Goal: Transaction & Acquisition: Purchase product/service

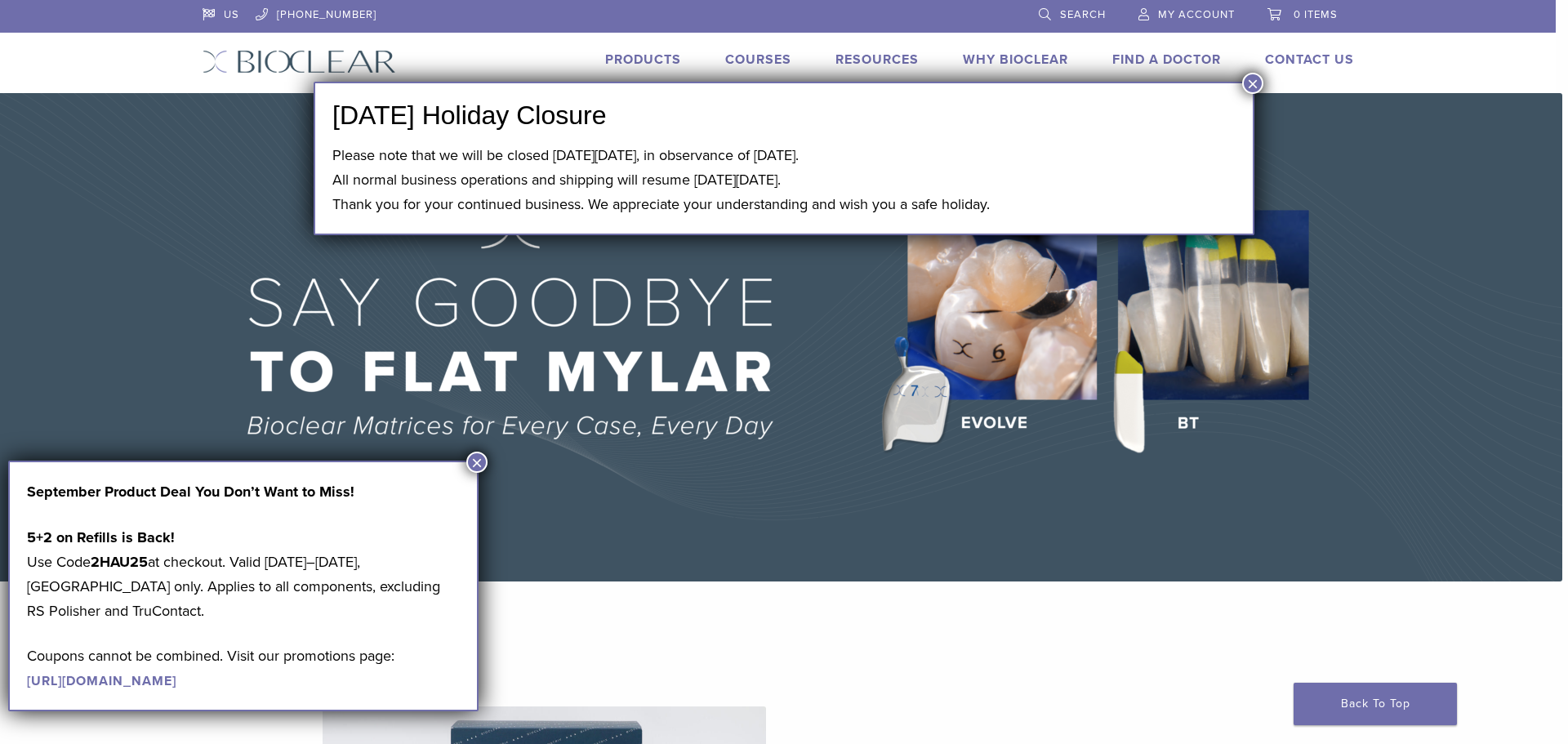
click at [474, 463] on button "×" at bounding box center [477, 463] width 21 height 21
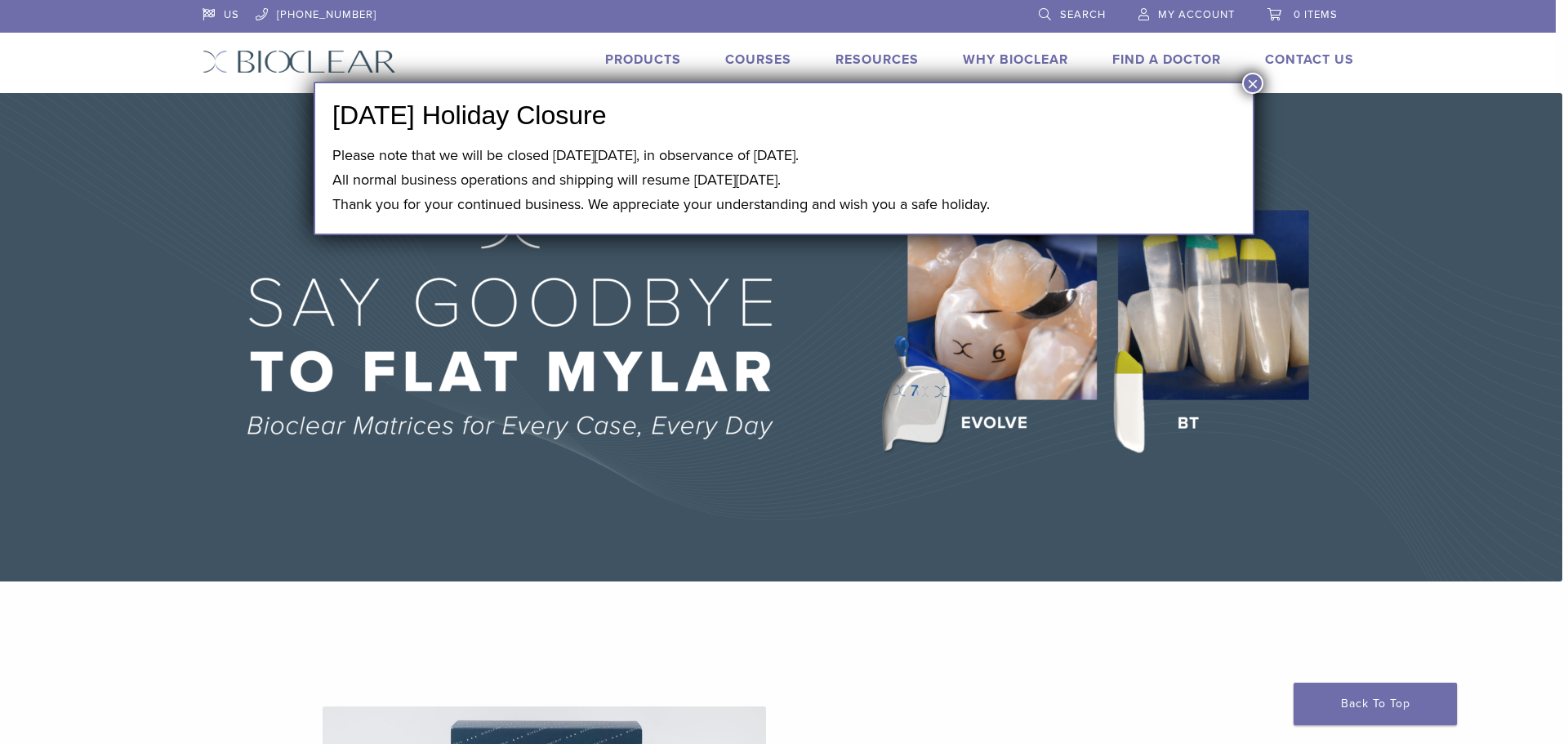
click at [1247, 81] on button "×" at bounding box center [1253, 83] width 21 height 21
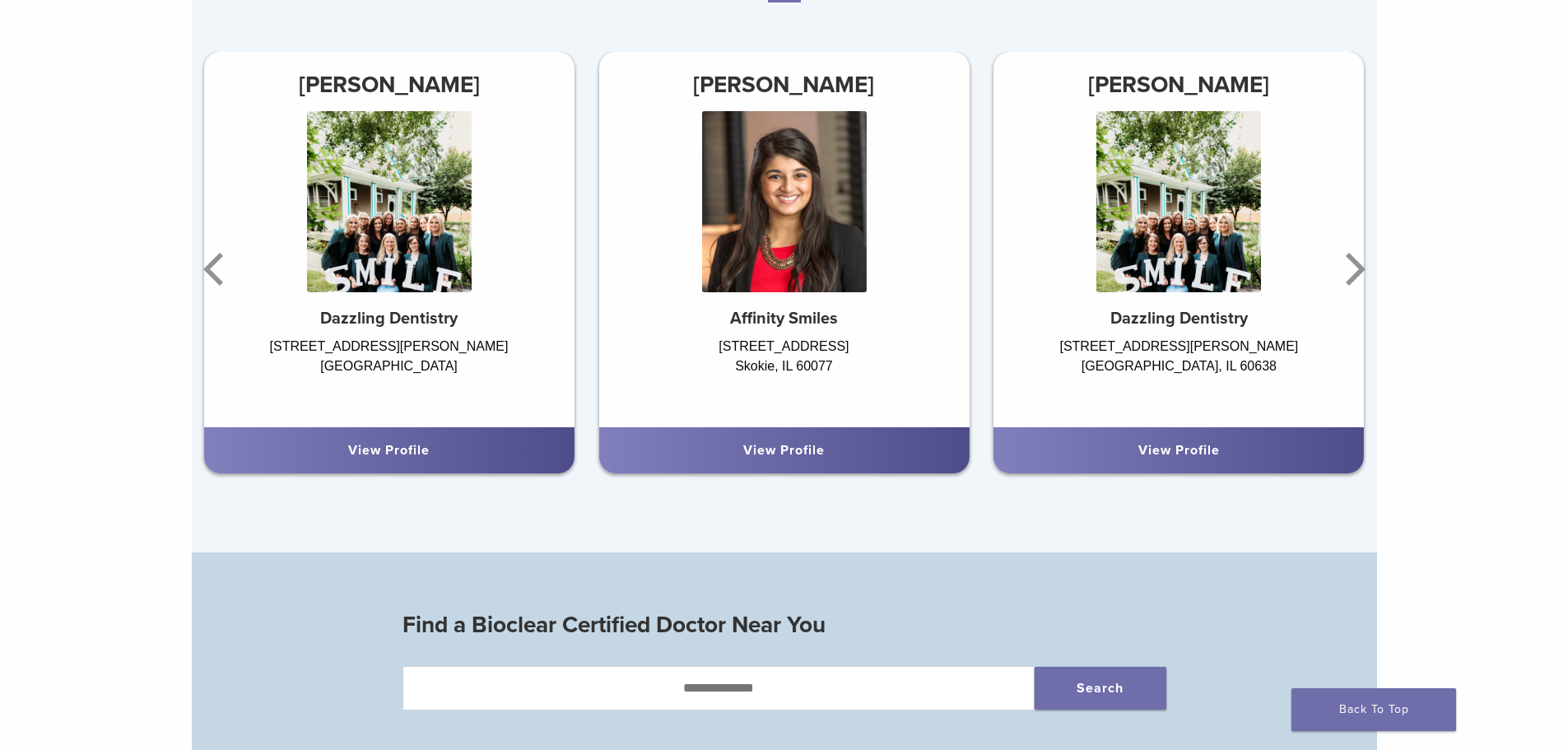
scroll to position [982, 0]
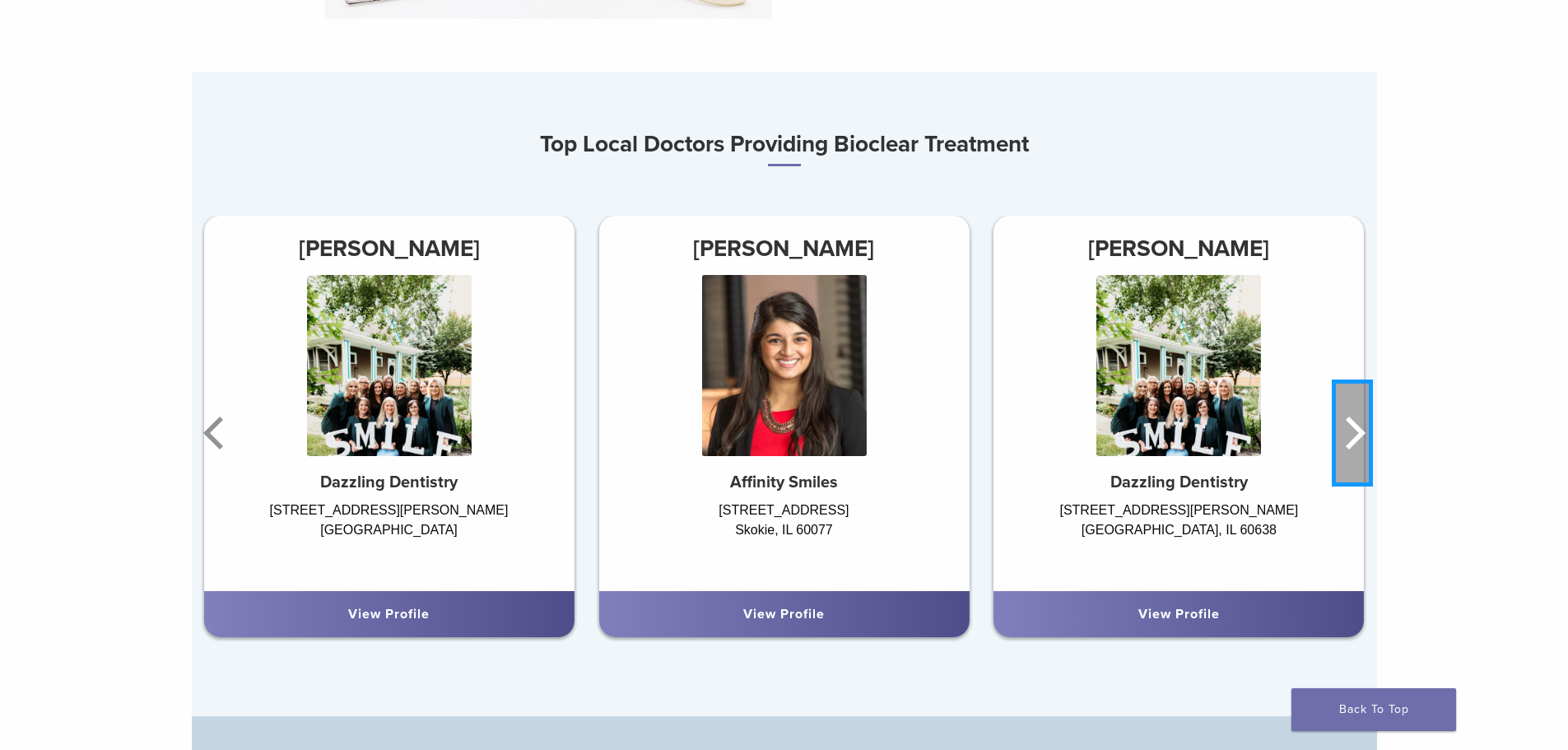
click at [1356, 436] on icon "Next" at bounding box center [1353, 432] width 33 height 99
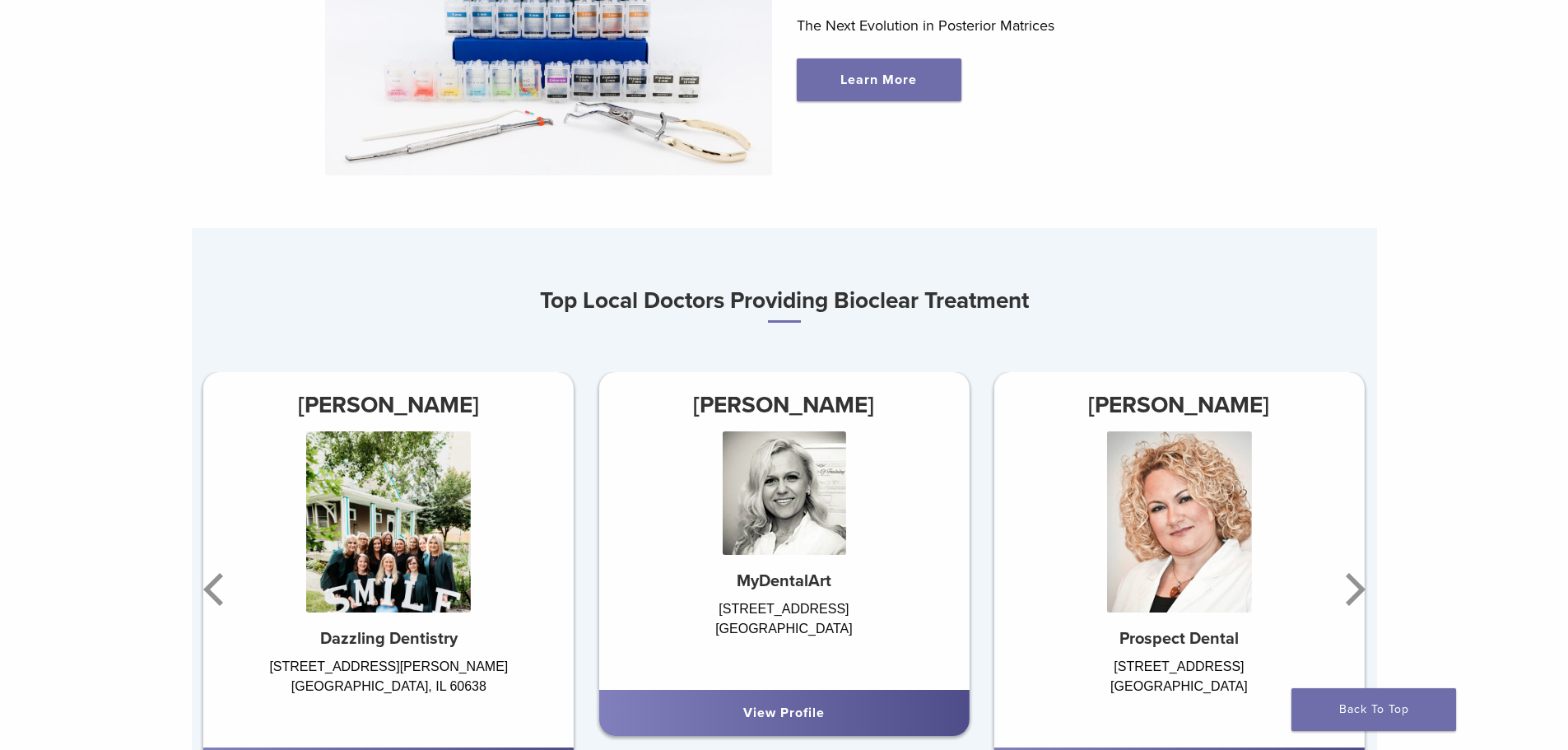
scroll to position [0, 0]
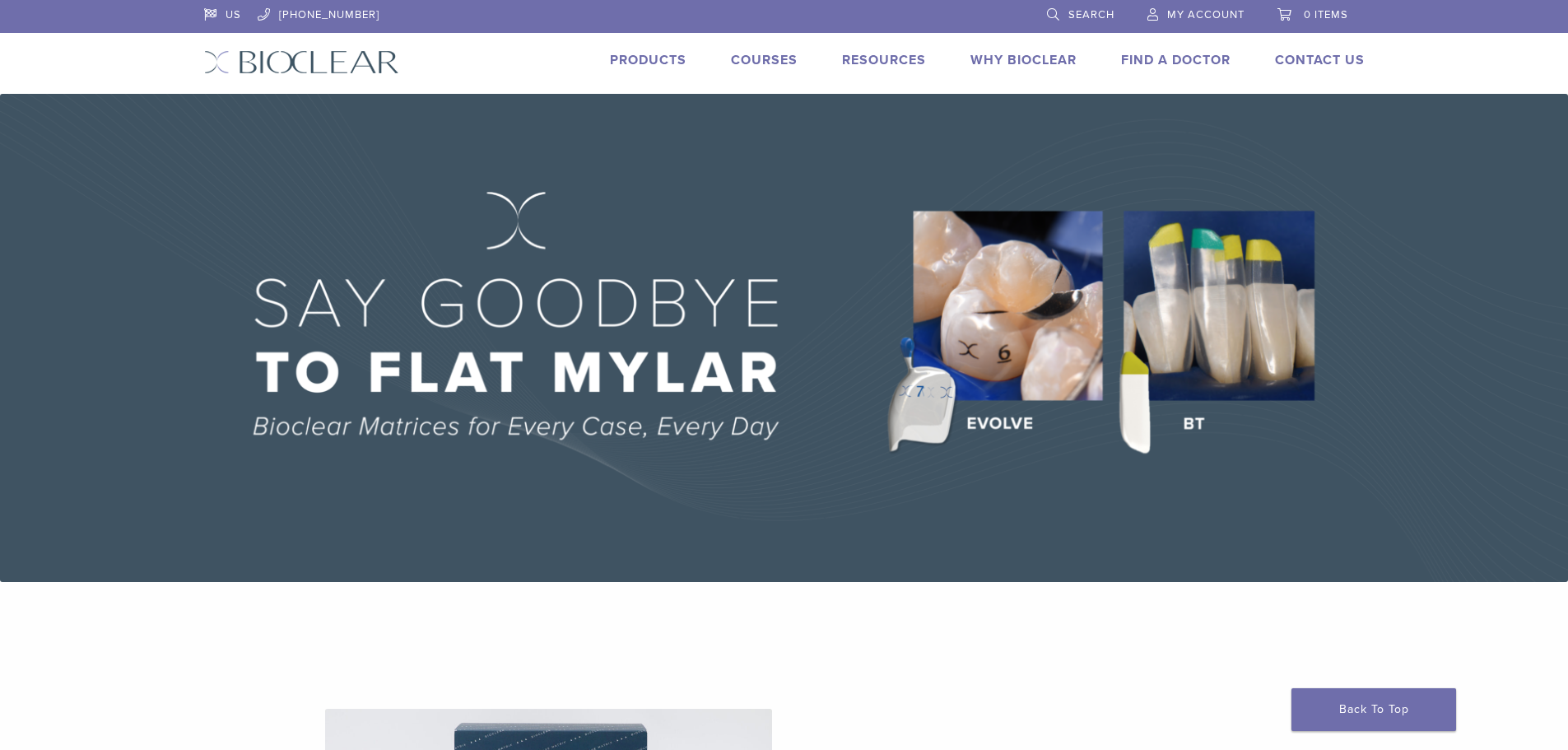
drag, startPoint x: 676, startPoint y: 57, endPoint x: 660, endPoint y: 57, distance: 16.0
click at [660, 57] on link "Products" at bounding box center [648, 60] width 76 height 17
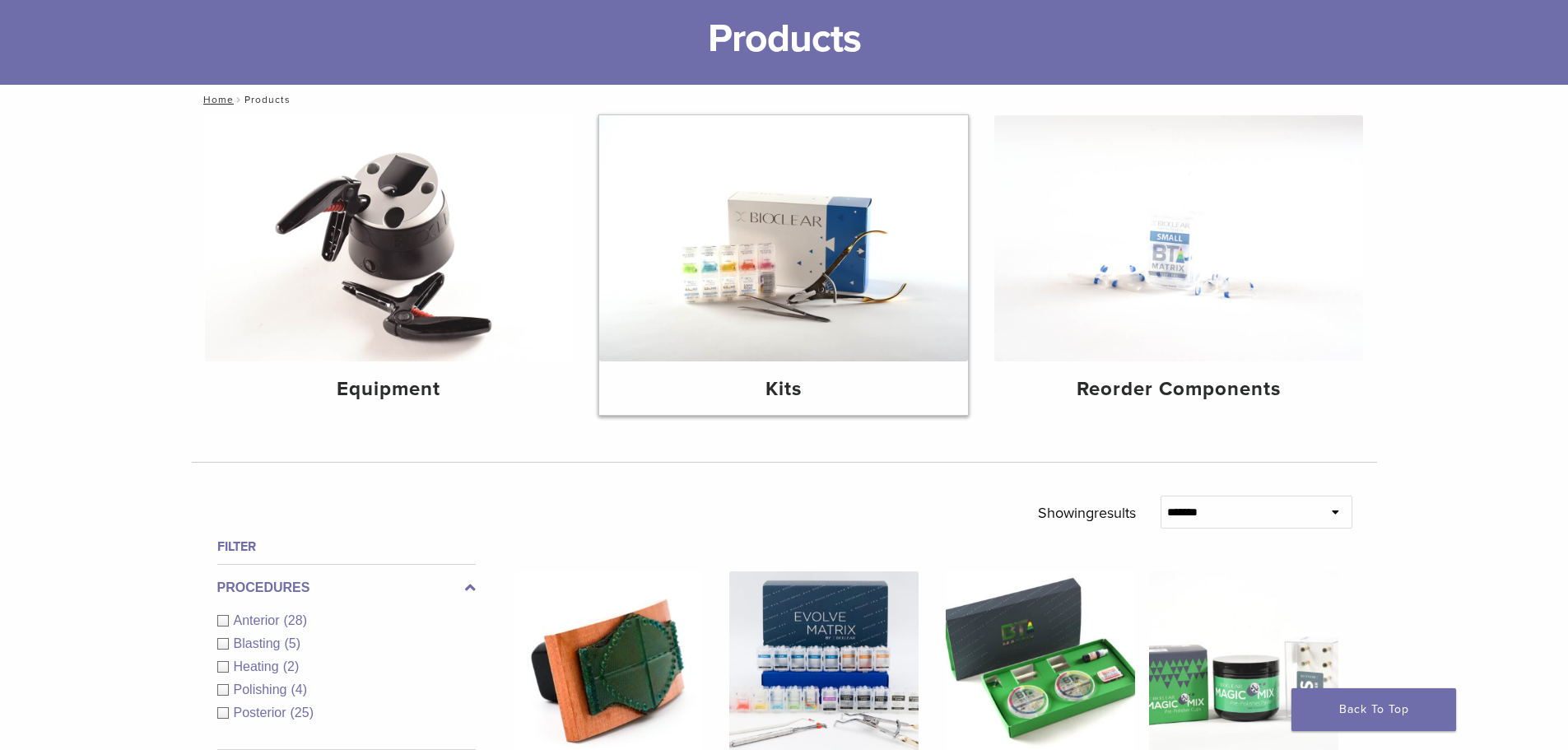
scroll to position [82, 0]
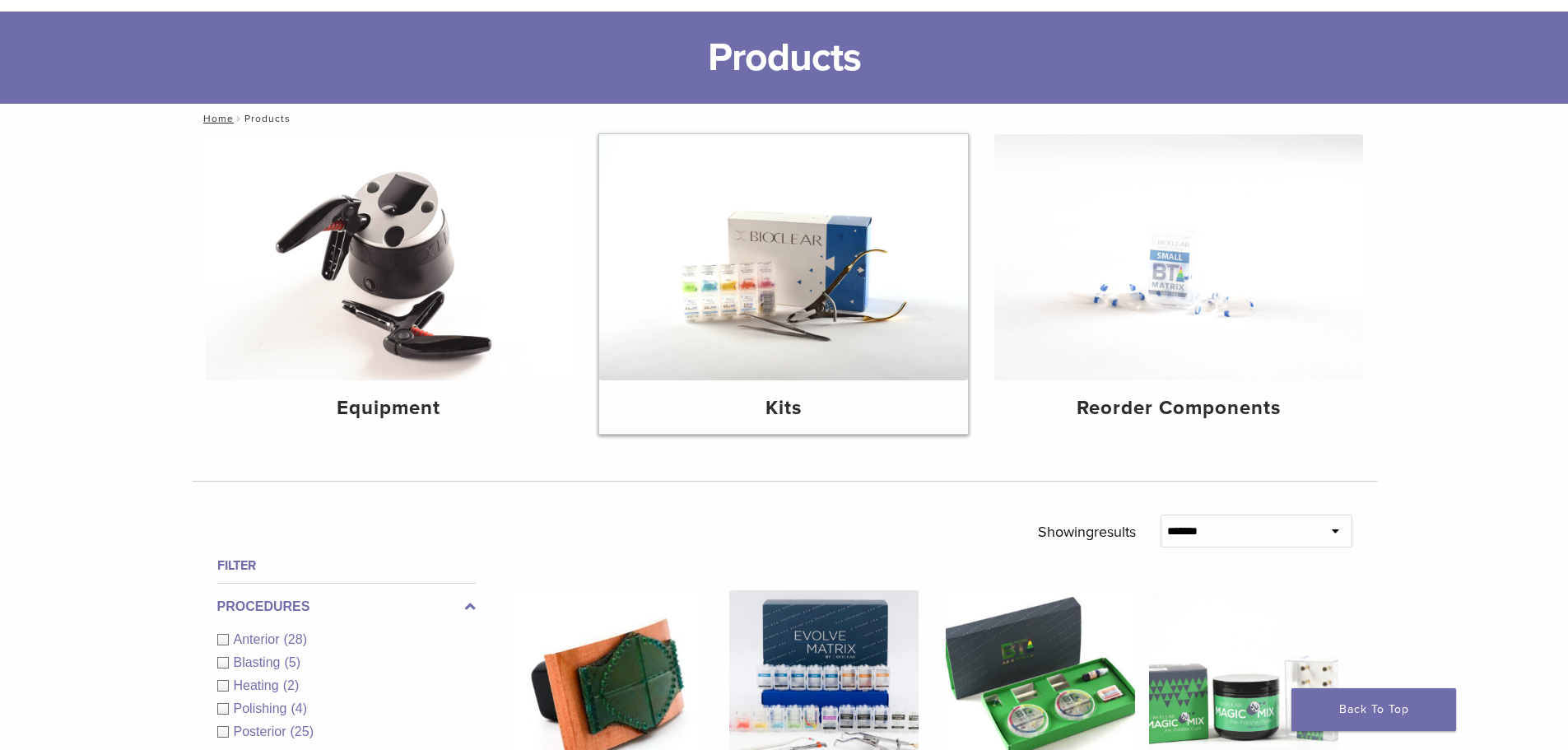
click at [819, 336] on img at bounding box center [783, 257] width 369 height 246
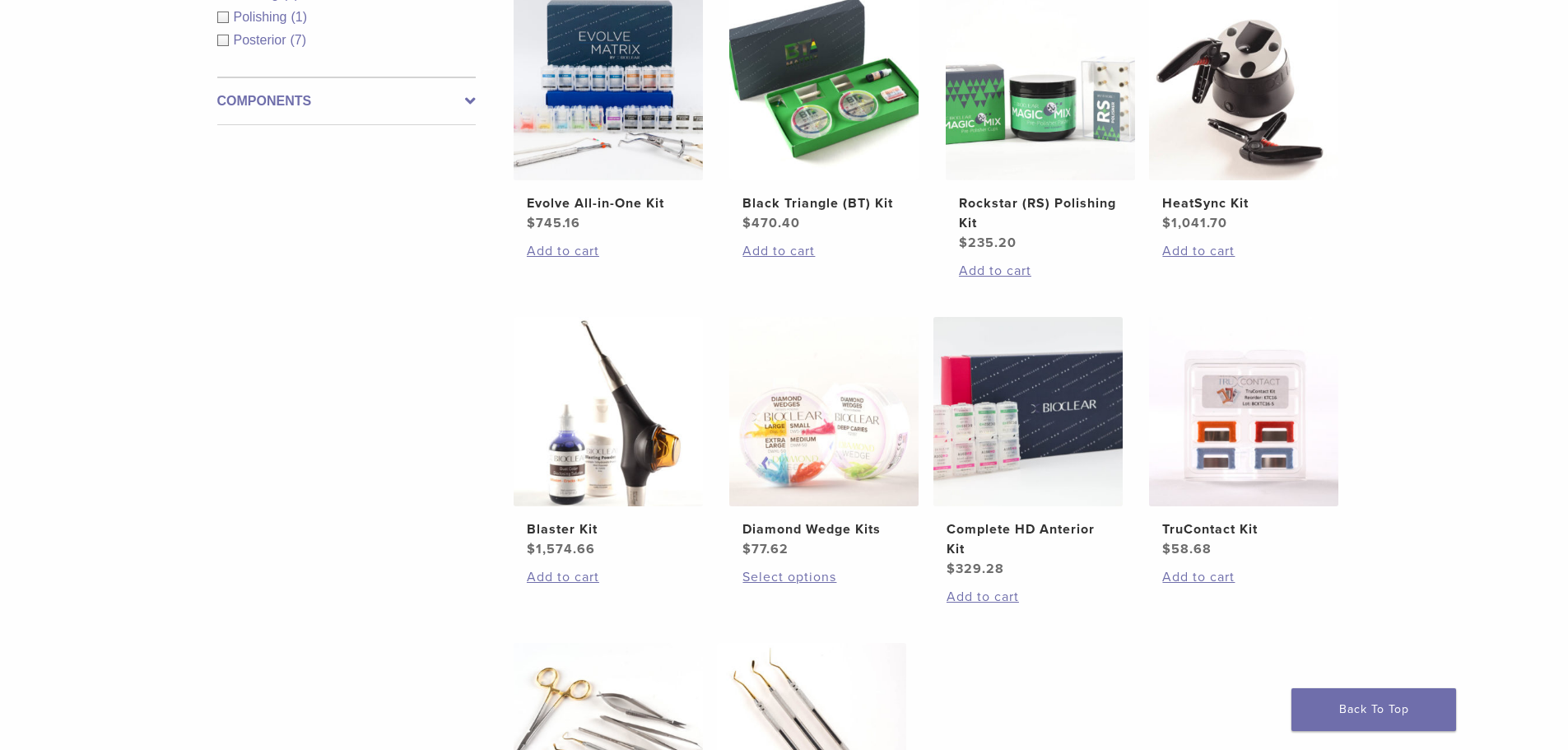
scroll to position [412, 0]
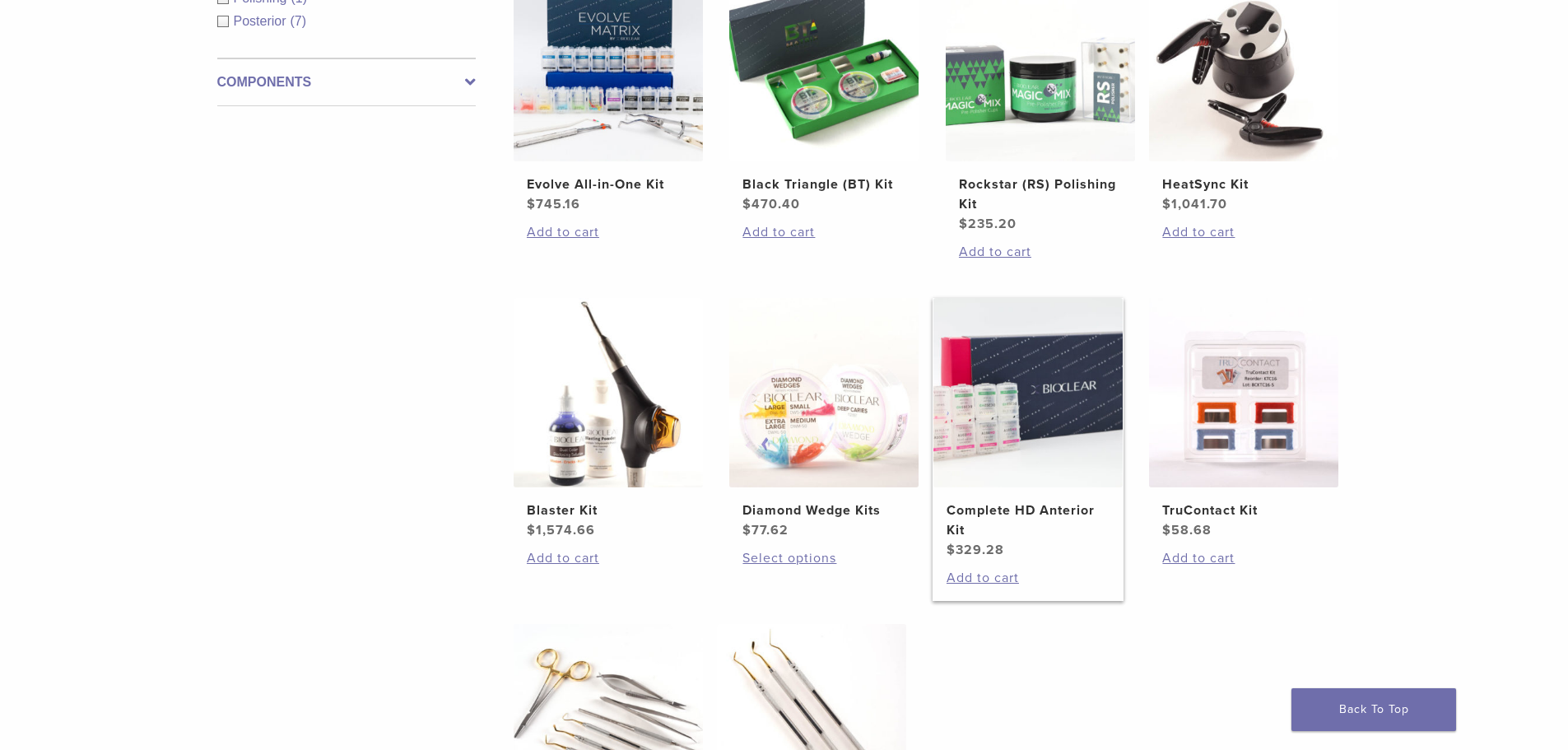
click at [1071, 434] on img at bounding box center [1028, 393] width 190 height 190
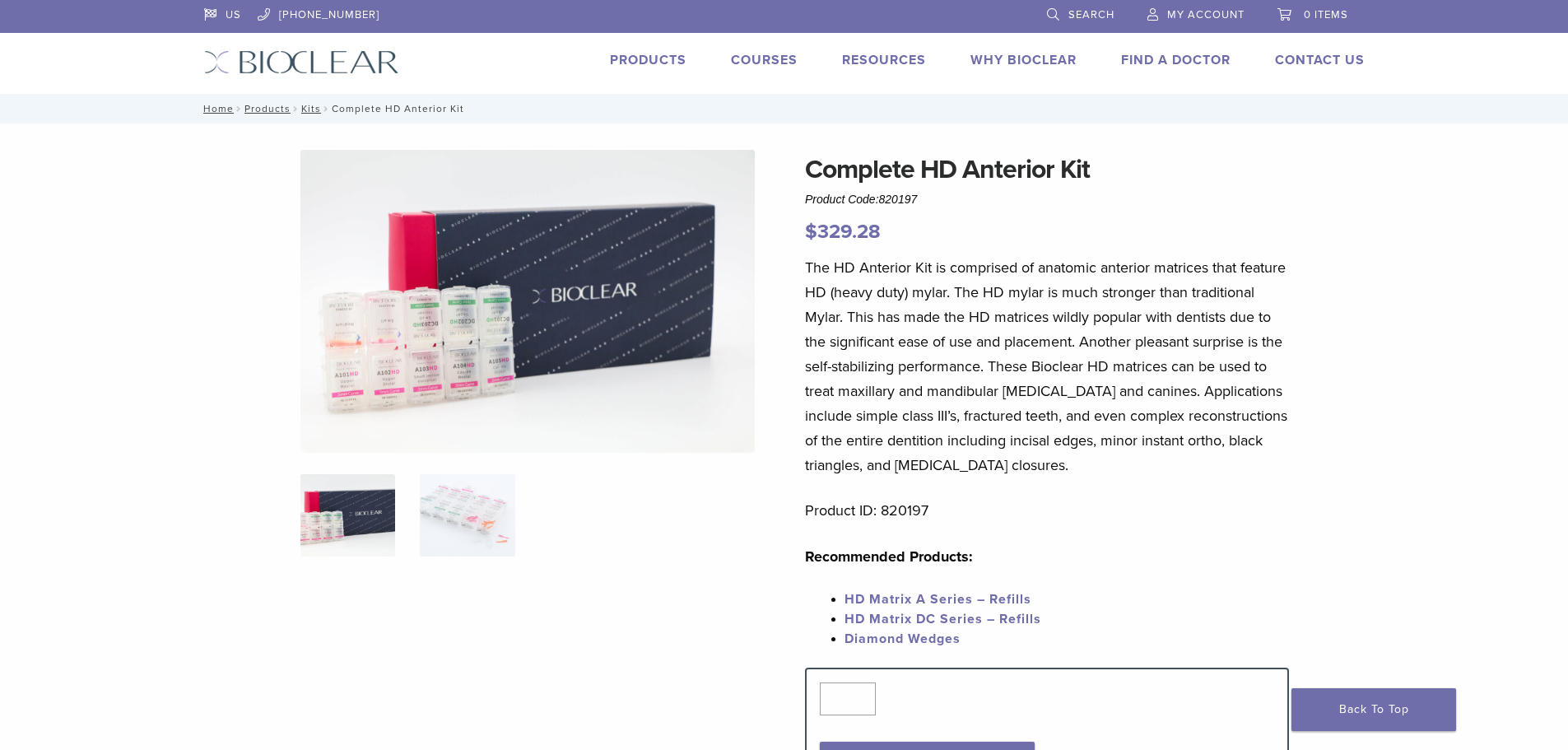
click at [1500, 436] on div "Complete HD Anterior Kit Product Code: 820197 $ 329.28 Complete HD Anterior Kit…" at bounding box center [784, 753] width 1568 height 1260
click at [1501, 341] on div "Complete HD Anterior Kit Product Code: 820197 $ 329.28 Complete HD Anterior Kit…" at bounding box center [784, 753] width 1568 height 1260
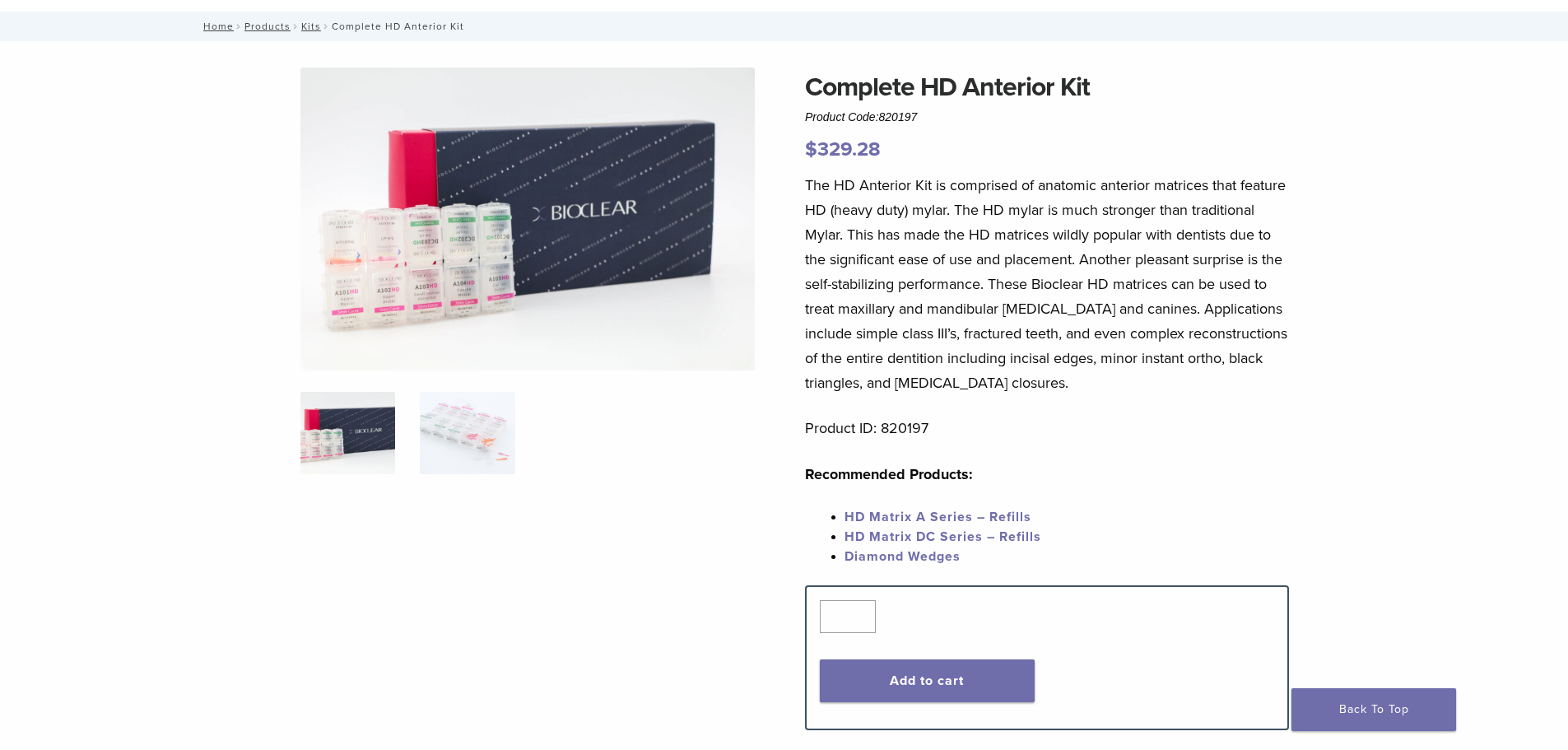
drag, startPoint x: 889, startPoint y: 176, endPoint x: 1147, endPoint y: 185, distance: 258.2
click at [1147, 185] on p "The HD Anterior Kit is comprised of anatomic anterior matrices that feature HD …" at bounding box center [1046, 284] width 484 height 222
click at [1239, 196] on p "The HD Anterior Kit is comprised of anatomic anterior matrices that feature HD …" at bounding box center [1046, 284] width 484 height 222
drag, startPoint x: 976, startPoint y: 211, endPoint x: 1107, endPoint y: 210, distance: 131.0
click at [1115, 210] on p "The HD Anterior Kit is comprised of anatomic anterior matrices that feature HD …" at bounding box center [1046, 284] width 484 height 222
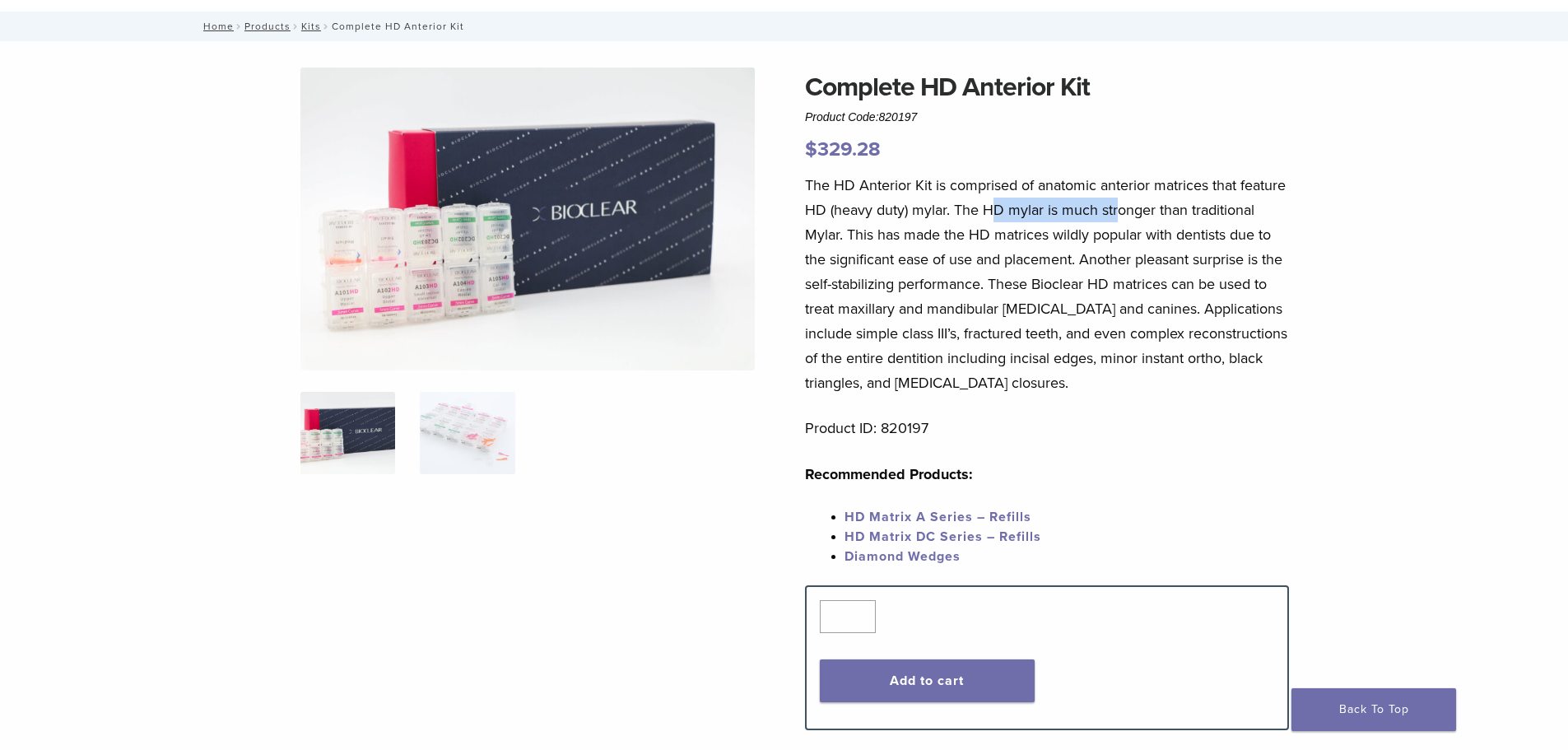
click at [1225, 210] on p "The HD Anterior Kit is comprised of anatomic anterior matrices that feature HD …" at bounding box center [1046, 284] width 484 height 222
drag, startPoint x: 855, startPoint y: 238, endPoint x: 1139, endPoint y: 236, distance: 284.0
click at [1189, 236] on p "The HD Anterior Kit is comprised of anatomic anterior matrices that feature HD …" at bounding box center [1046, 284] width 484 height 222
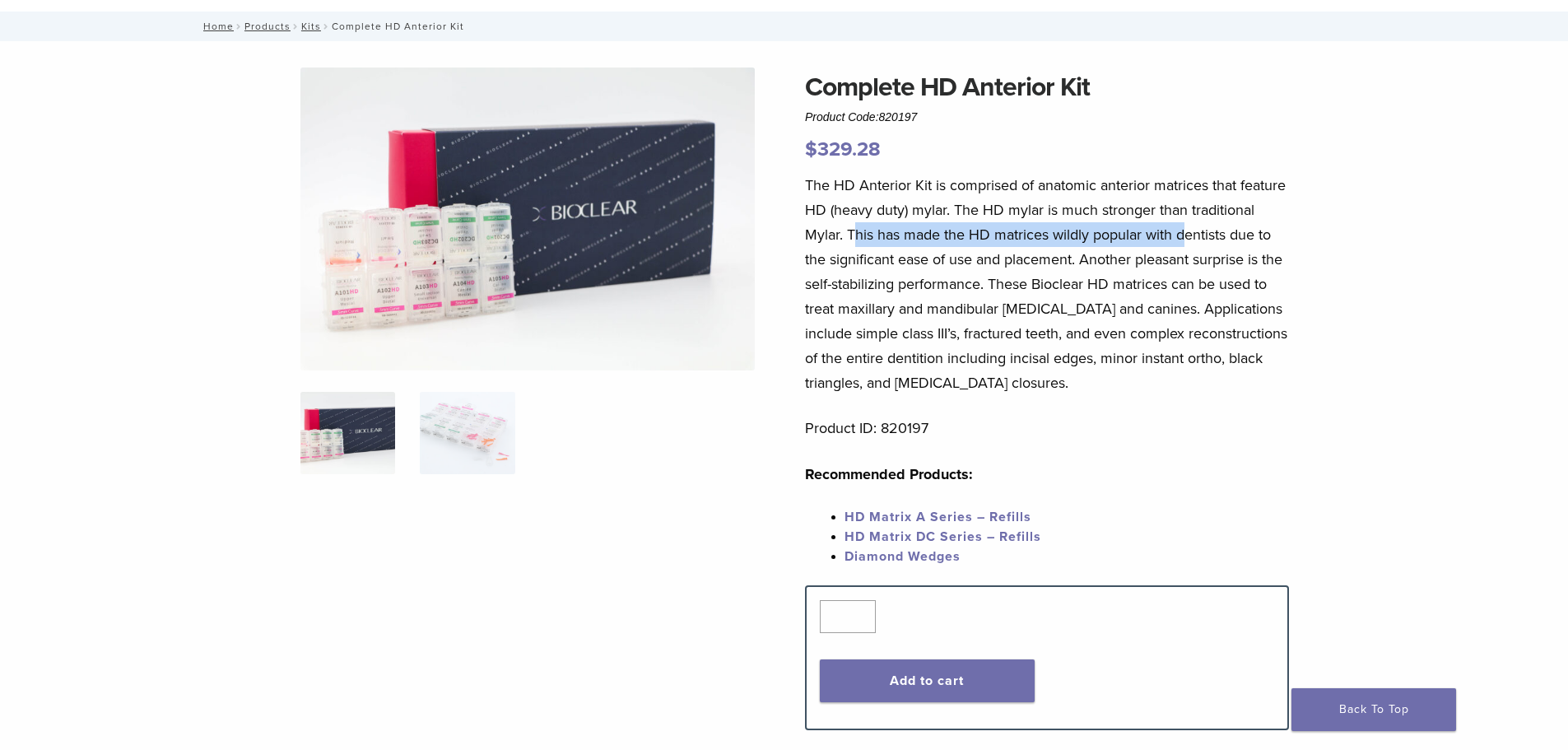
click at [1271, 236] on p "The HD Anterior Kit is comprised of anatomic anterior matrices that feature HD …" at bounding box center [1046, 284] width 484 height 222
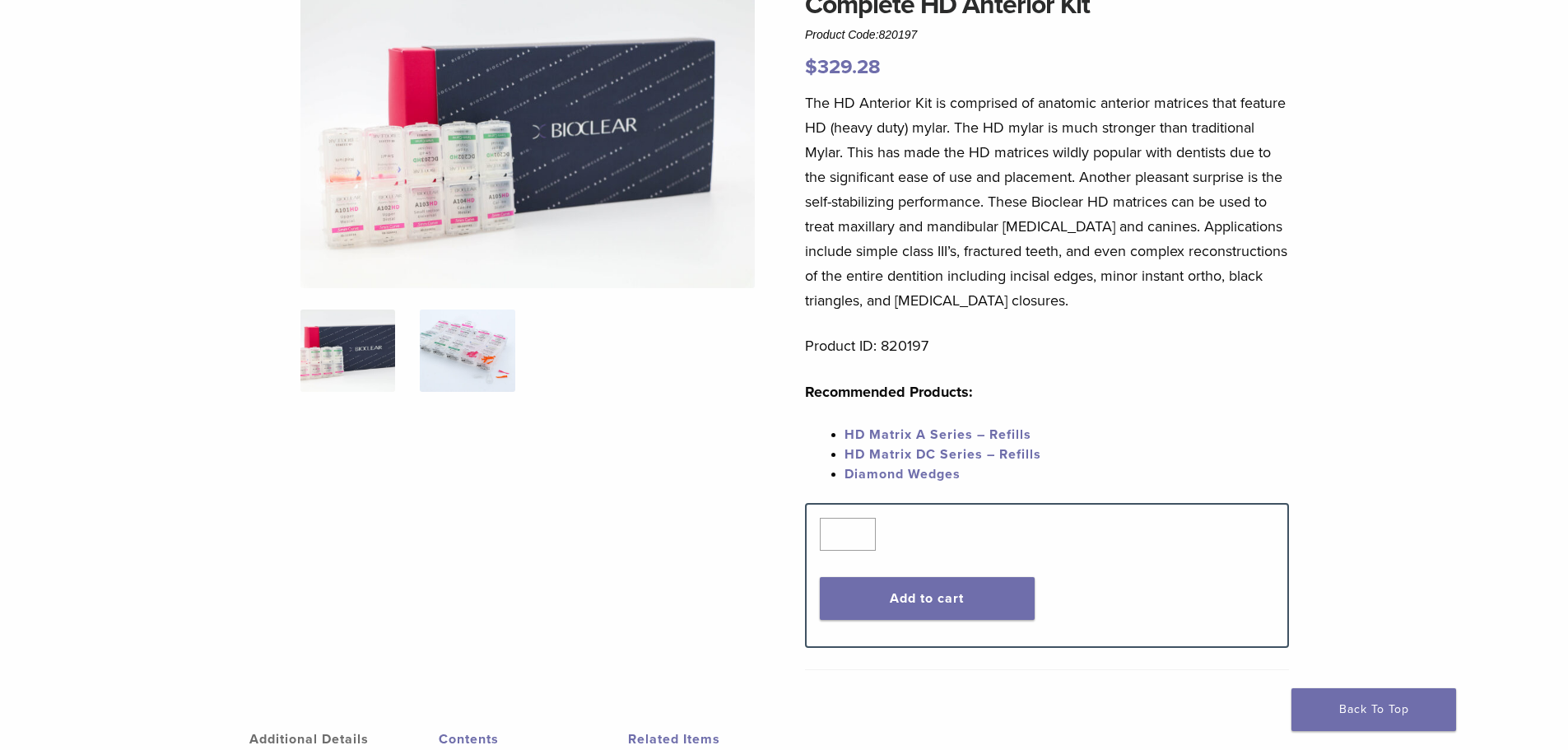
click at [465, 349] on img at bounding box center [466, 351] width 95 height 82
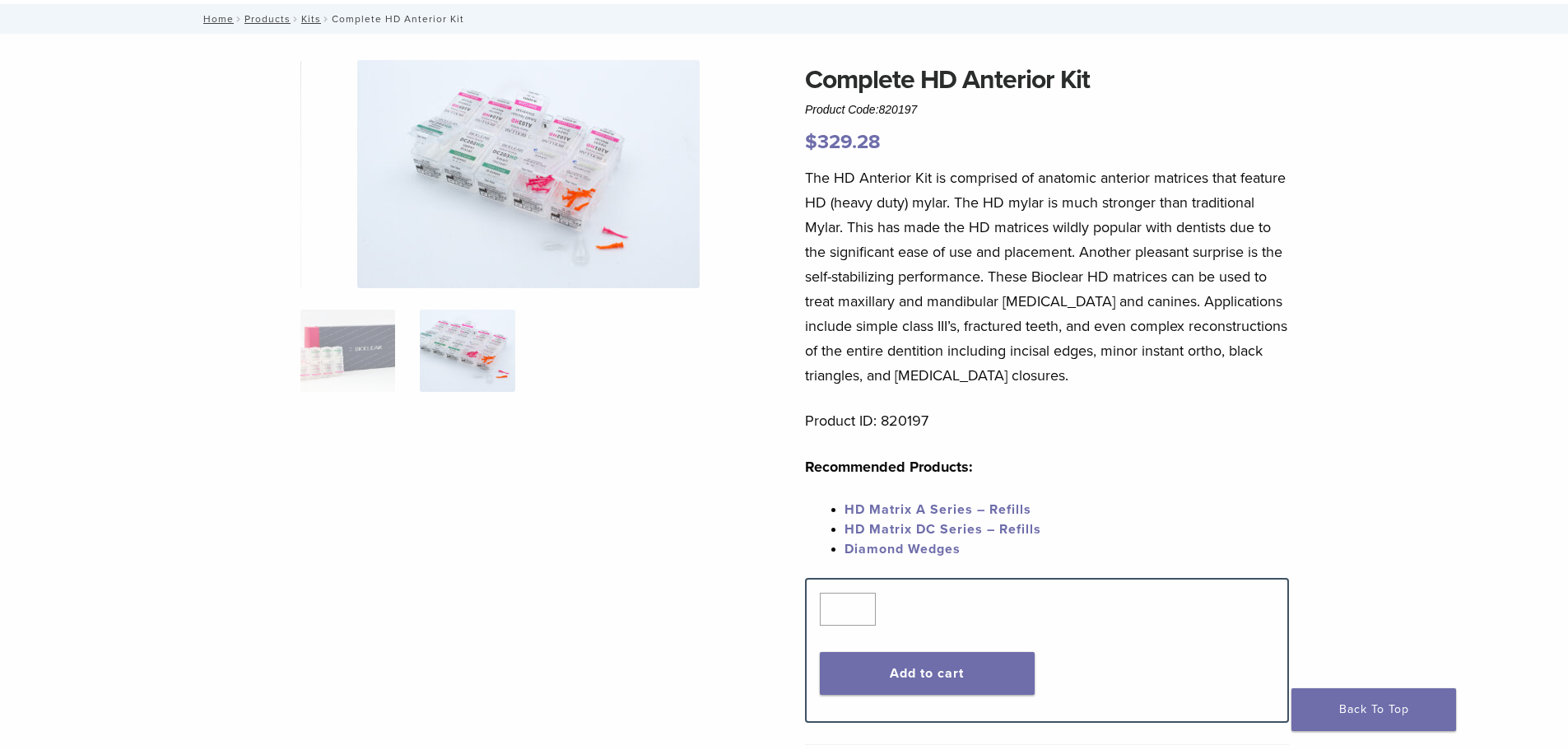
scroll to position [0, 0]
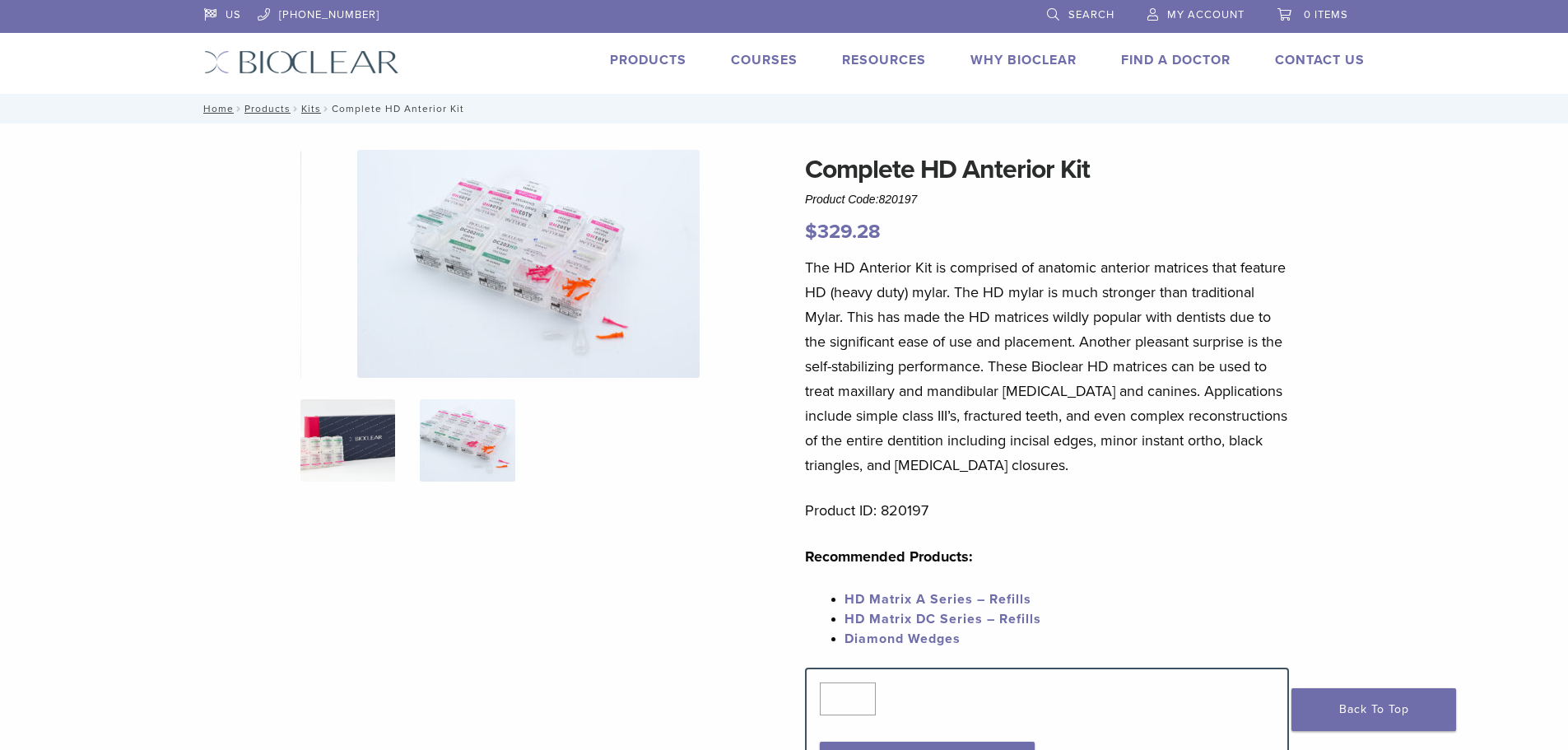
click at [364, 453] on img at bounding box center [347, 440] width 95 height 82
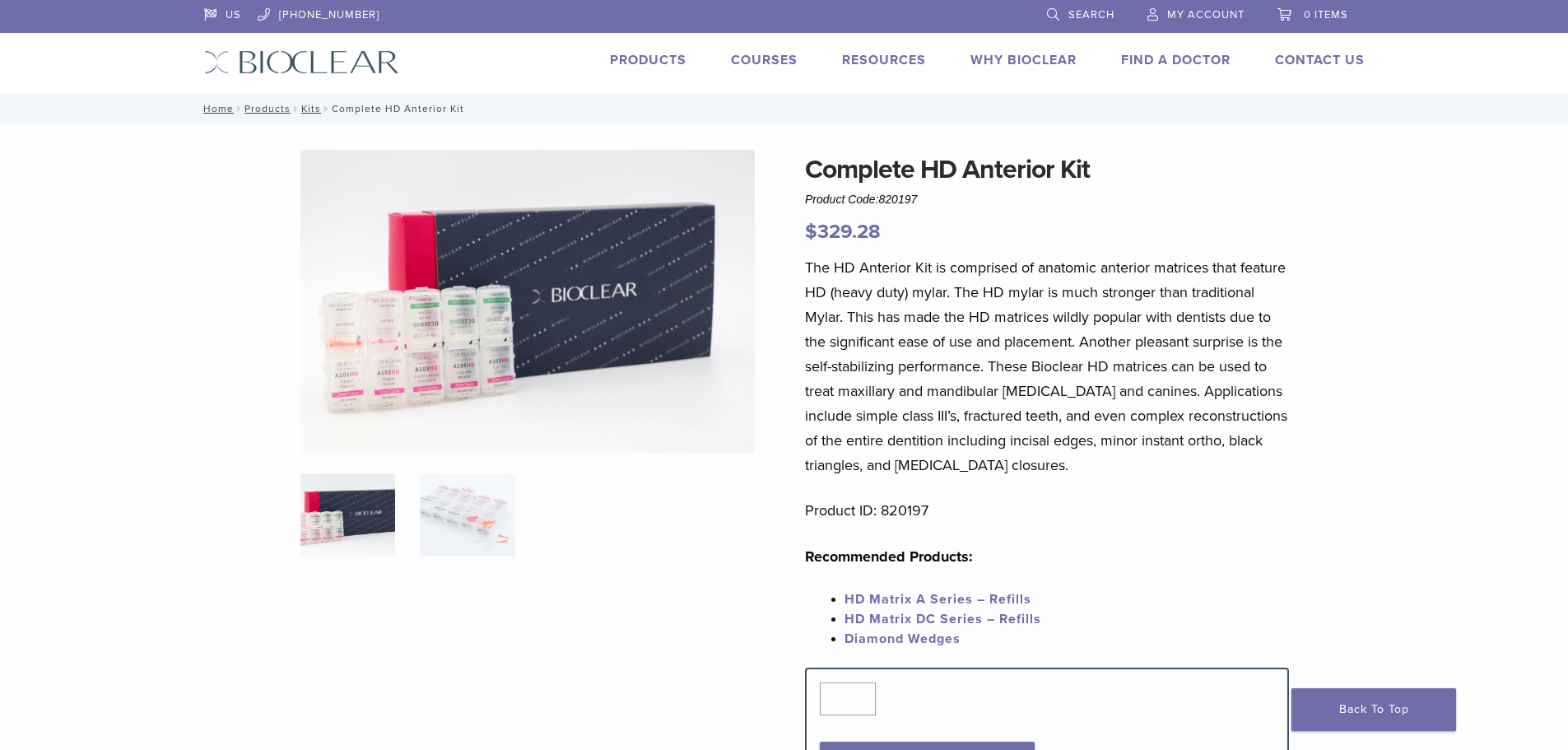
click at [483, 592] on div at bounding box center [527, 473] width 455 height 648
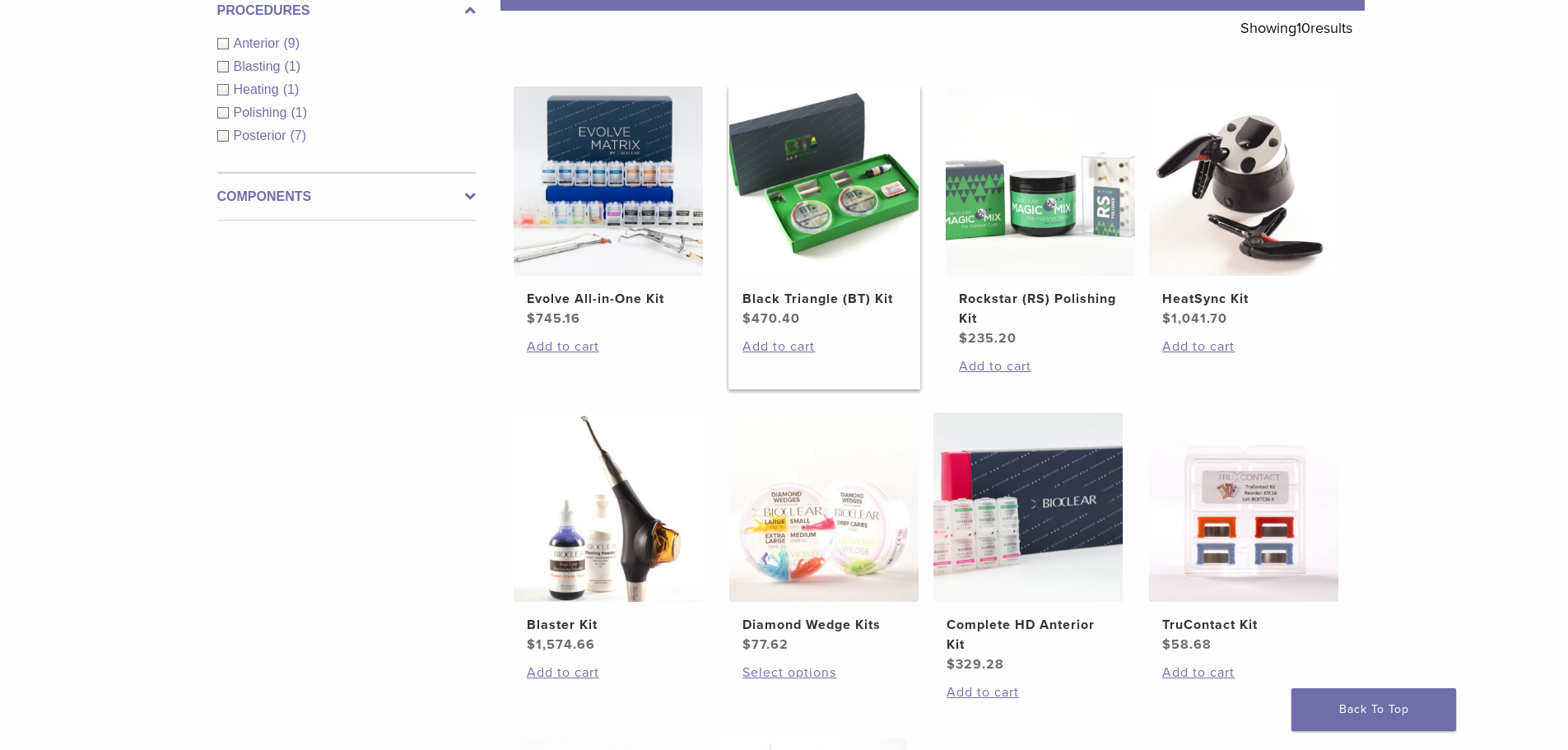
scroll to position [247, 0]
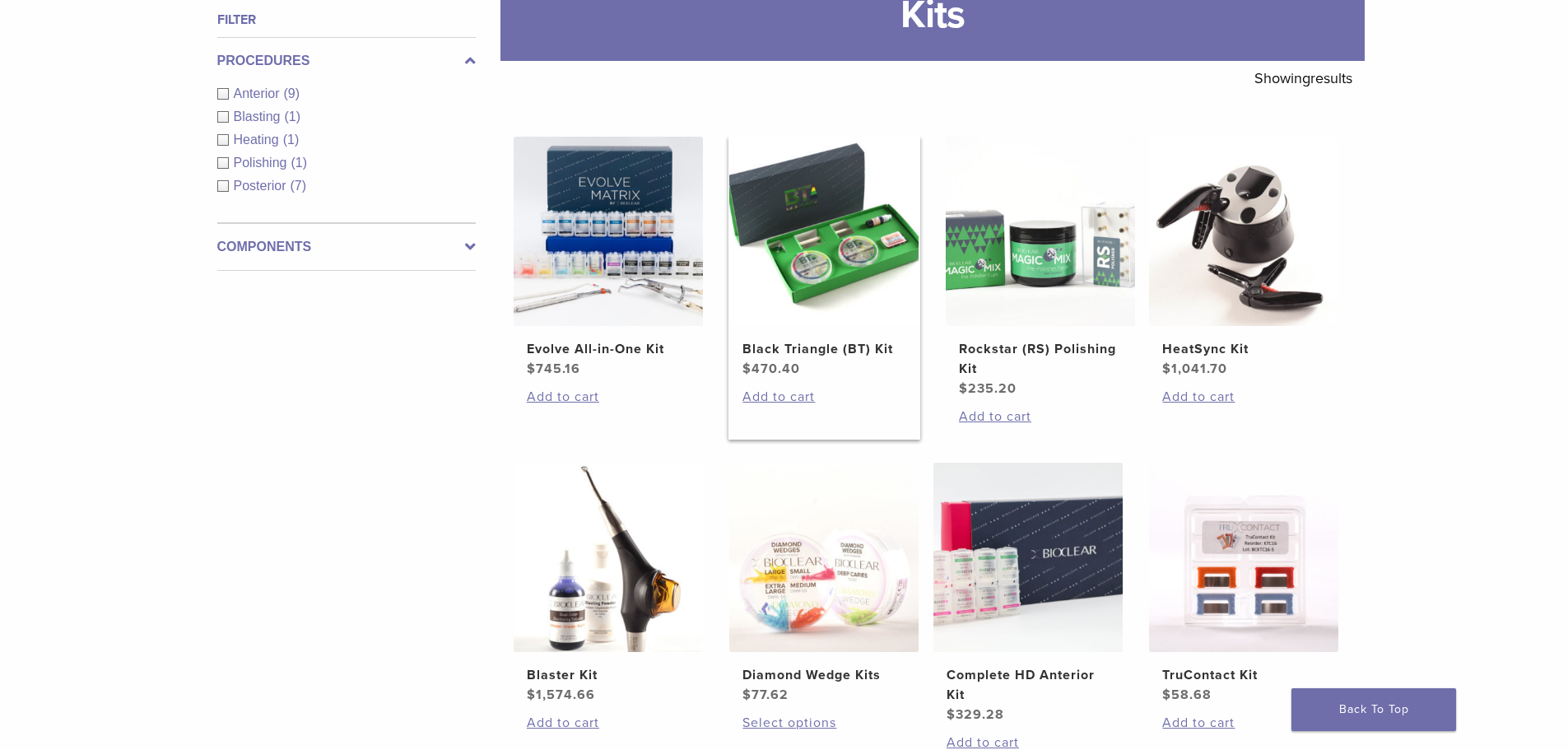
click at [819, 268] on img at bounding box center [824, 232] width 190 height 190
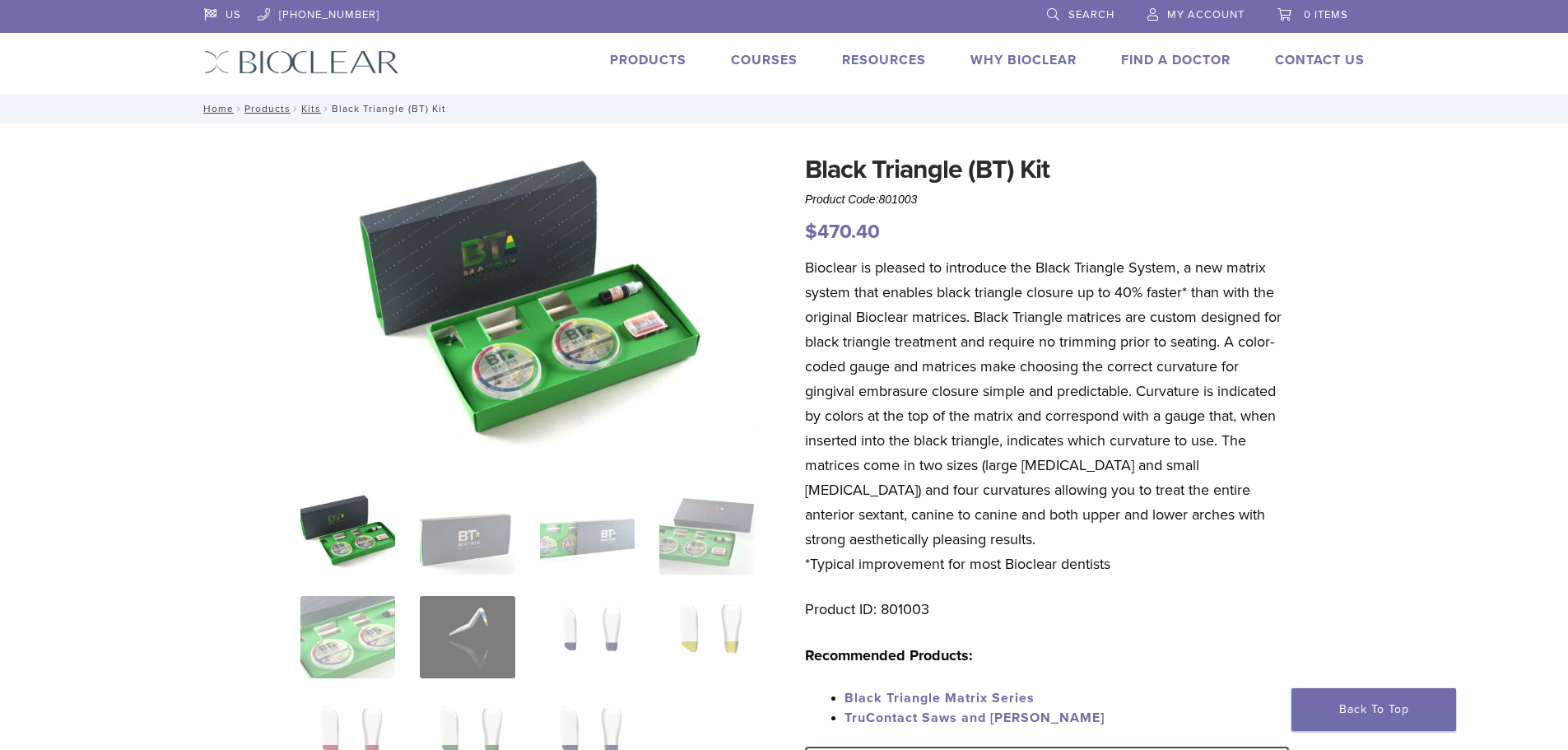
click at [1454, 418] on div "Black Triangle (BT) Kit Product Code: 801003 $ 470.40 Black Triangle (BT) Kit P…" at bounding box center [784, 684] width 1568 height 1122
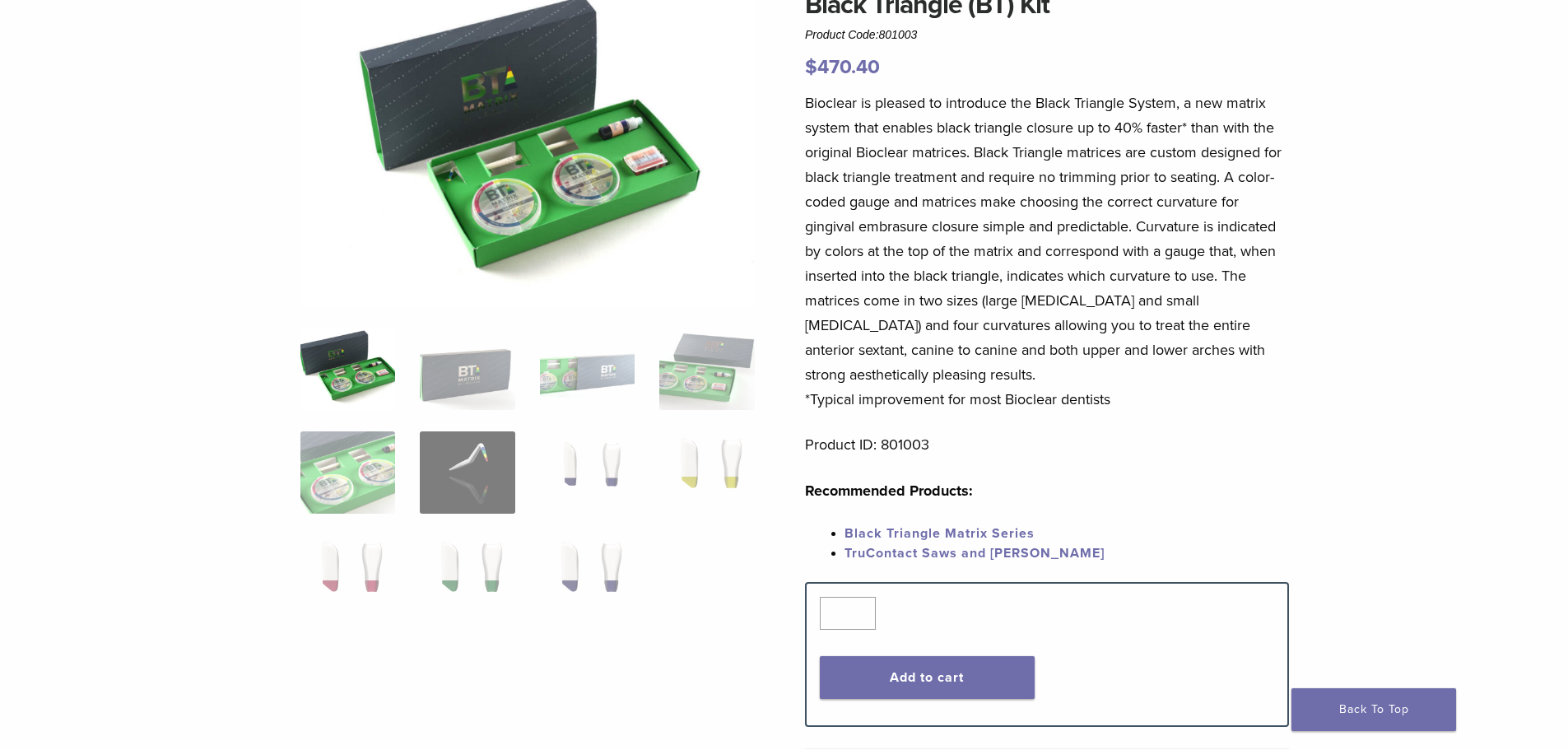
drag, startPoint x: 992, startPoint y: 102, endPoint x: 1096, endPoint y: 149, distance: 114.1
click at [1096, 149] on p "Bioclear is pleased to introduce the Black Triangle System, a new matrix system…" at bounding box center [1046, 251] width 484 height 321
drag, startPoint x: 929, startPoint y: 132, endPoint x: 987, endPoint y: 199, distance: 88.6
click at [987, 199] on p "Bioclear is pleased to introduce the Black Triangle System, a new matrix system…" at bounding box center [1046, 251] width 484 height 321
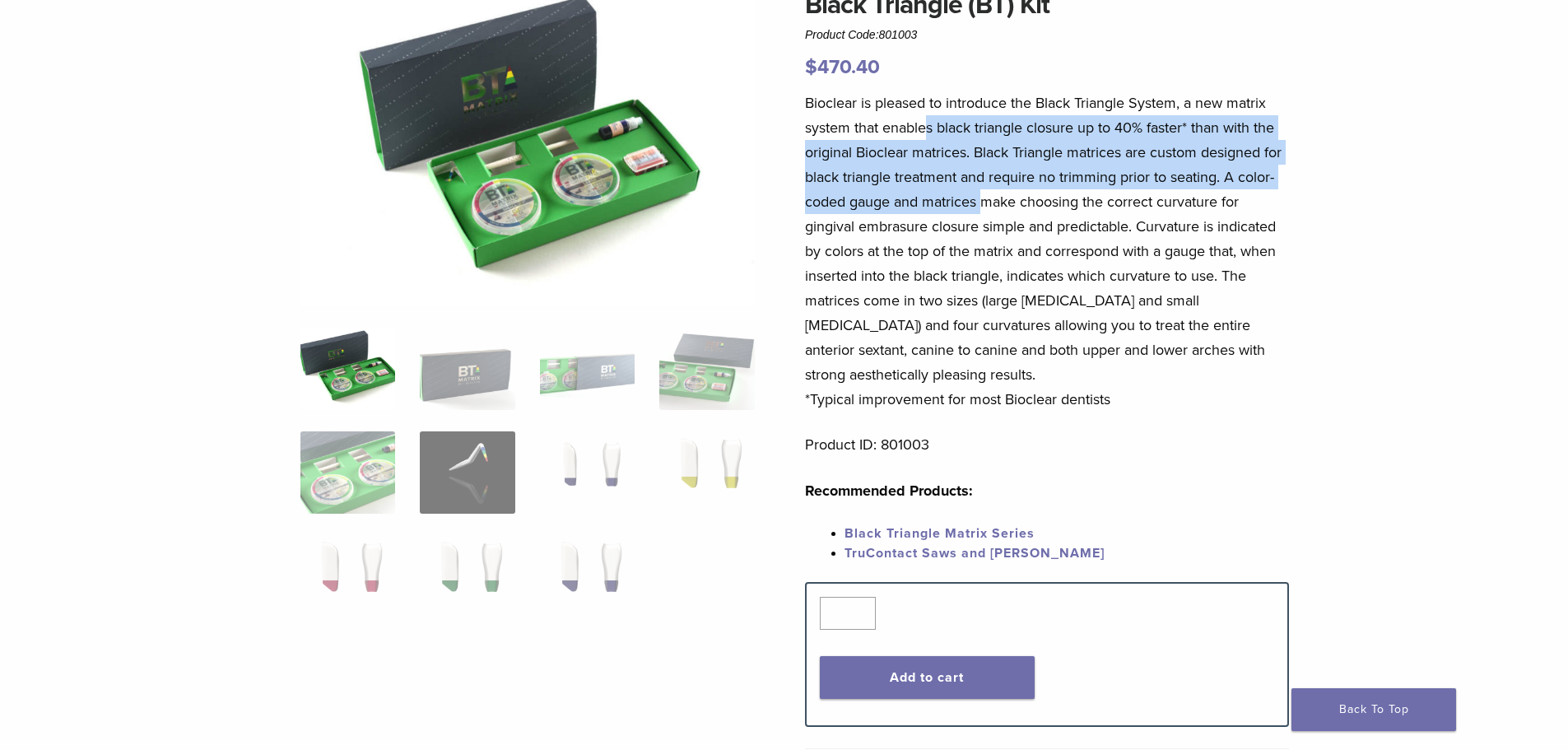
click at [961, 180] on p "Bioclear is pleased to introduce the Black Triangle System, a new matrix system…" at bounding box center [1046, 251] width 484 height 321
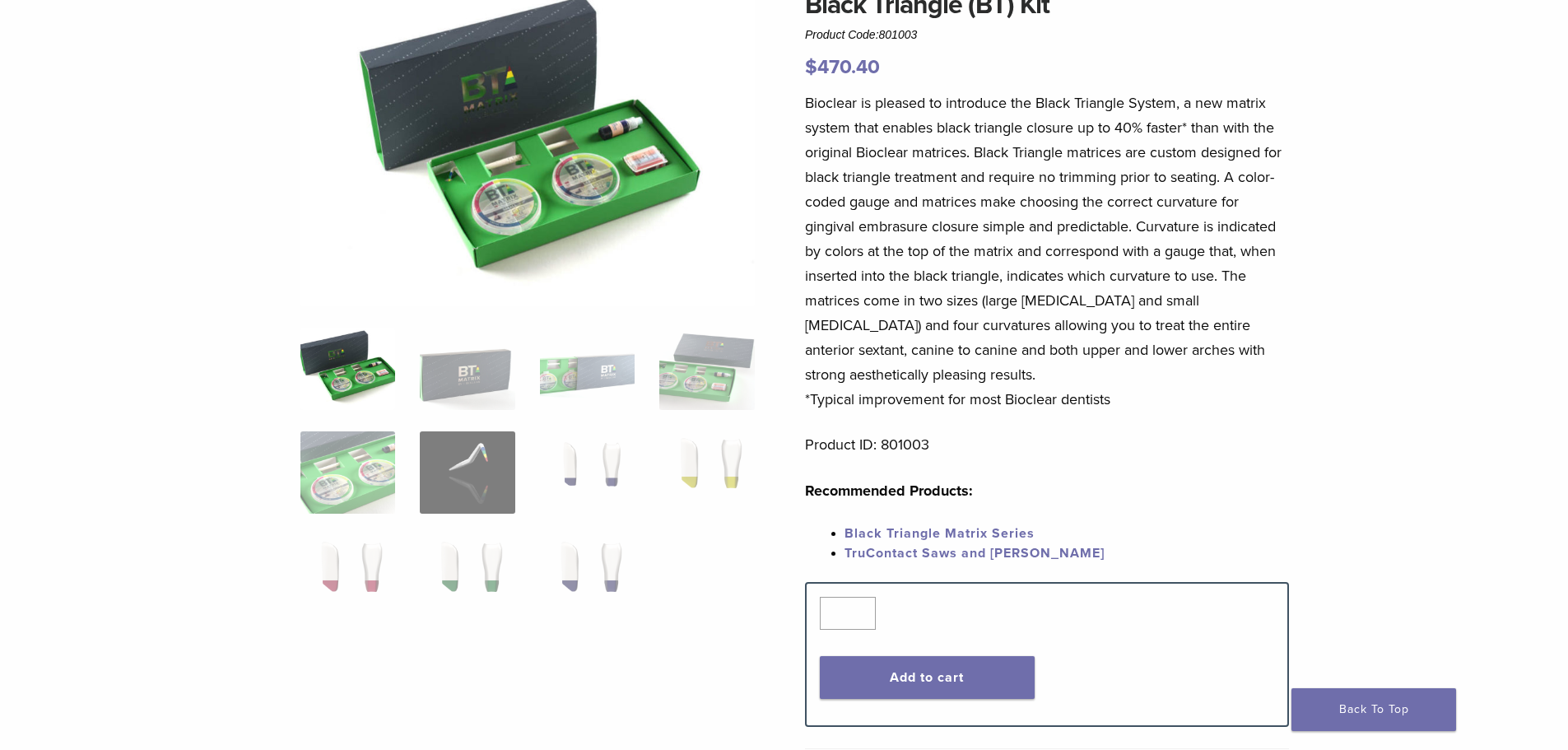
drag, startPoint x: 1023, startPoint y: 166, endPoint x: 1164, endPoint y: 165, distance: 141.0
click at [1164, 165] on p "Bioclear is pleased to introduce the Black Triangle System, a new matrix system…" at bounding box center [1046, 251] width 484 height 321
click at [1138, 200] on p "Bioclear is pleased to introduce the Black Triangle System, a new matrix system…" at bounding box center [1046, 251] width 484 height 321
drag, startPoint x: 826, startPoint y: 200, endPoint x: 1114, endPoint y: 390, distance: 345.0
click at [1034, 383] on p "Bioclear is pleased to introduce the Black Triangle System, a new matrix system…" at bounding box center [1046, 251] width 484 height 321
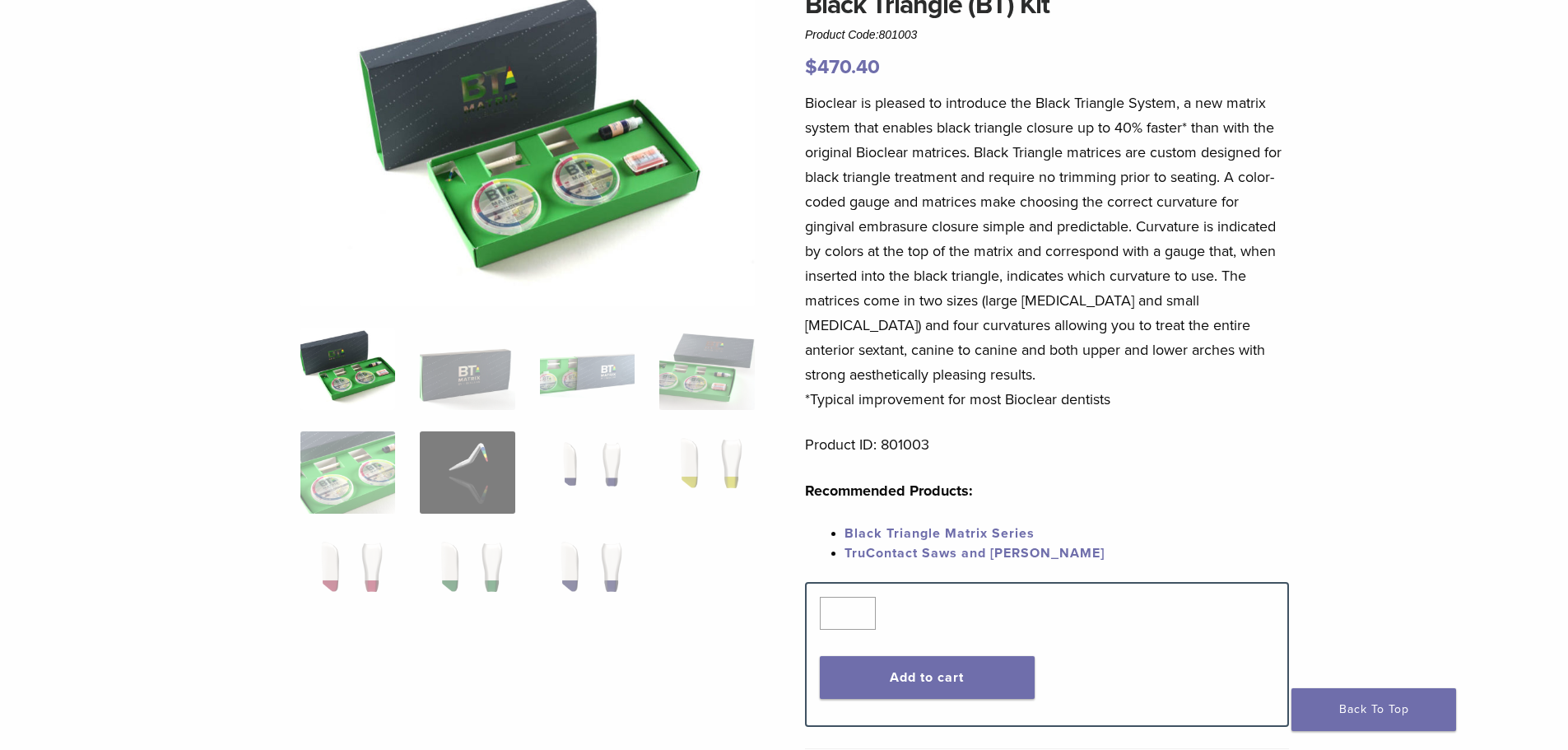
drag, startPoint x: 1114, startPoint y: 390, endPoint x: 1138, endPoint y: 394, distance: 24.3
click at [1138, 394] on p "Bioclear is pleased to introduce the Black Triangle System, a new matrix system…" at bounding box center [1046, 251] width 484 height 321
click at [362, 392] on img at bounding box center [347, 369] width 95 height 82
click at [440, 379] on img at bounding box center [466, 369] width 95 height 82
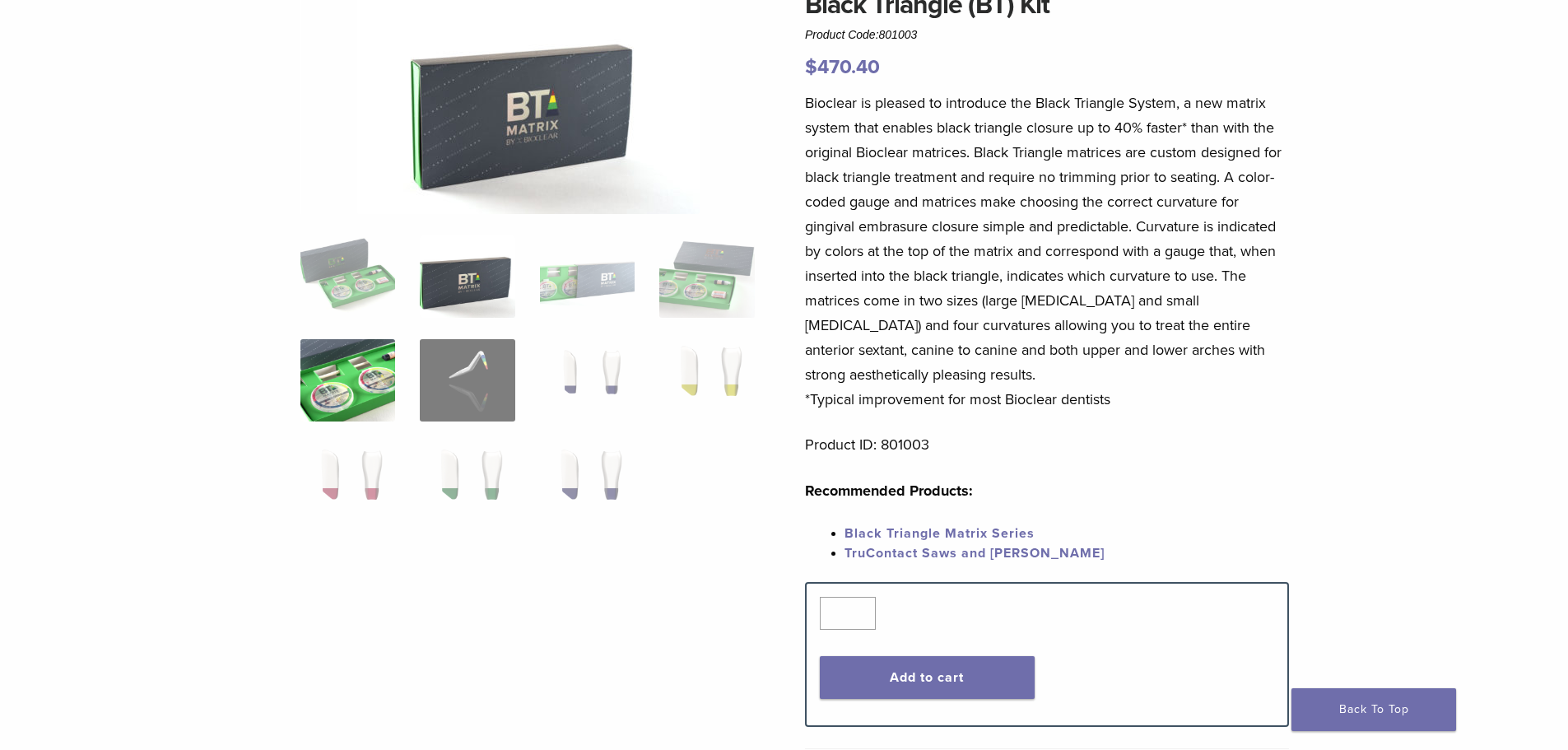
click at [339, 394] on img at bounding box center [347, 380] width 95 height 82
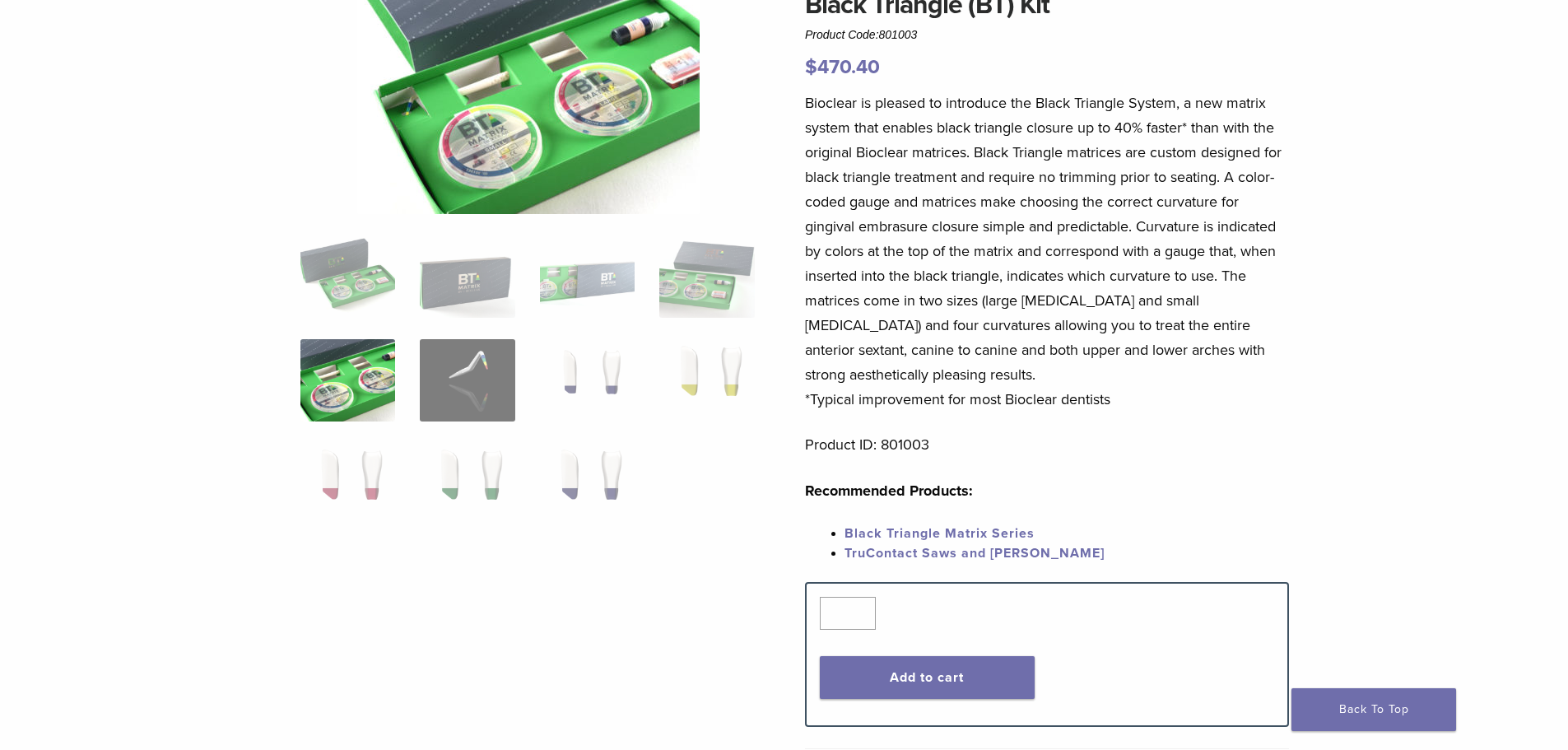
click at [1420, 467] on div "Black Triangle (BT) Kit Product Code: 801003 $ 470.40 Black Triangle (BT) Kit P…" at bounding box center [784, 519] width 1568 height 1122
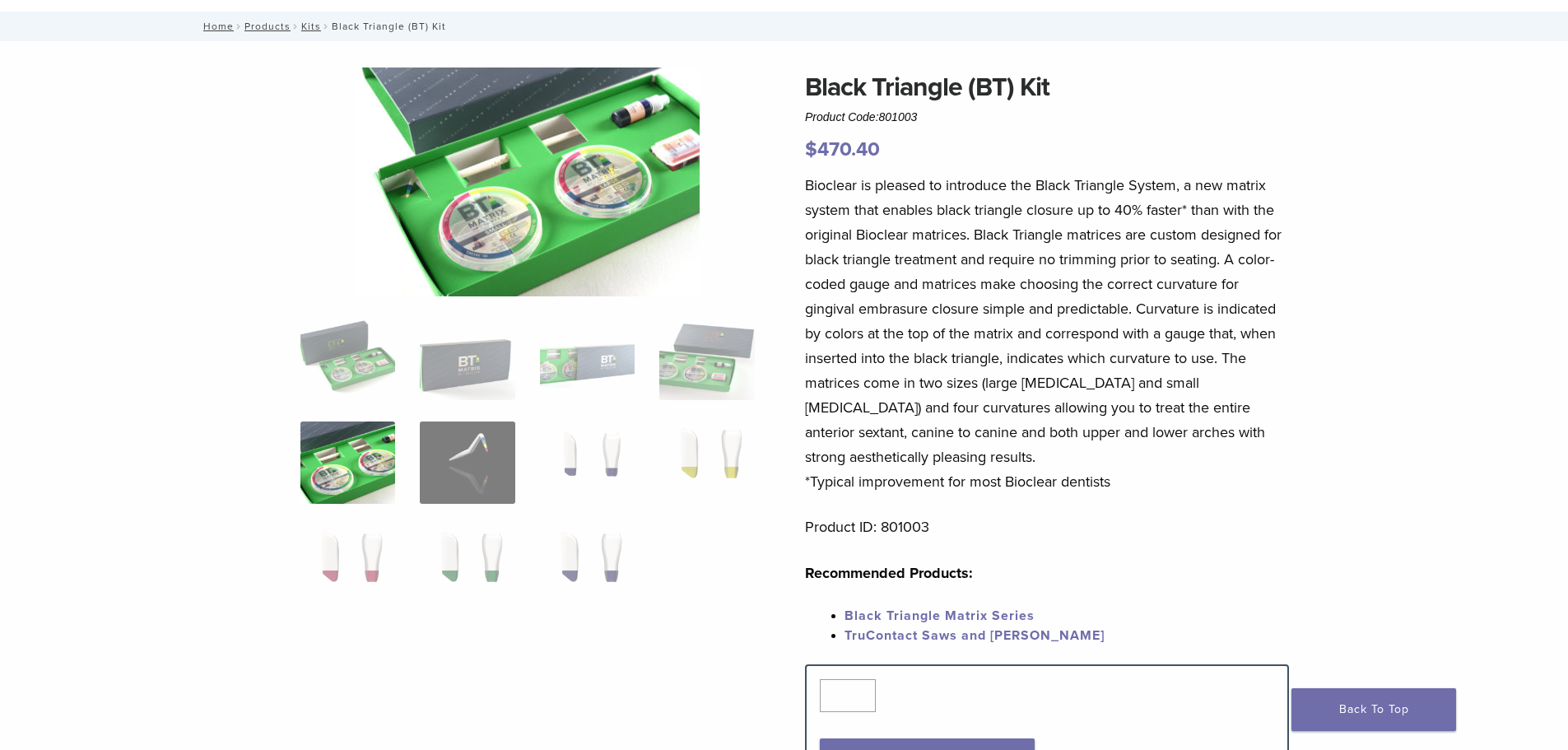
scroll to position [0, 0]
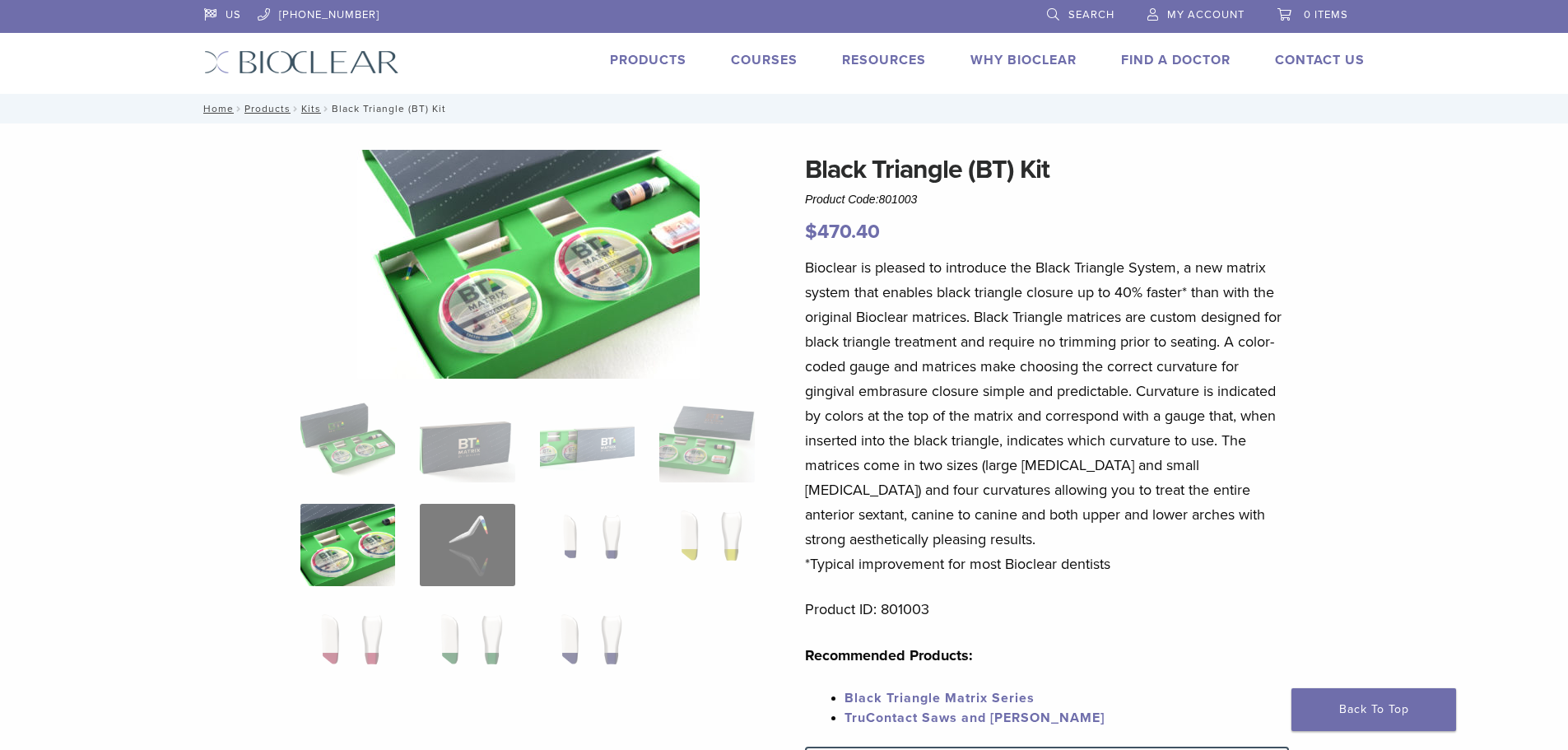
click at [1536, 223] on div "Black Triangle (BT) Kit Product Code: 801003 $ 470.40 Black Triangle (BT) Kit P…" at bounding box center [784, 684] width 1568 height 1122
click at [1461, 277] on div "Black Triangle (BT) Kit Product Code: 801003 $ 470.40 Black Triangle (BT) Kit P…" at bounding box center [784, 684] width 1568 height 1122
click at [1443, 343] on div "Black Triangle (BT) Kit Product Code: 801003 $ 470.40 Black Triangle (BT) Kit P…" at bounding box center [784, 684] width 1568 height 1122
click at [1419, 521] on div "Black Triangle (BT) Kit Product Code: 801003 $ 470.40 Black Triangle (BT) Kit P…" at bounding box center [784, 684] width 1568 height 1122
click at [1427, 400] on div "Black Triangle (BT) Kit Product Code: 801003 $ 470.40 Black Triangle (BT) Kit P…" at bounding box center [784, 684] width 1568 height 1122
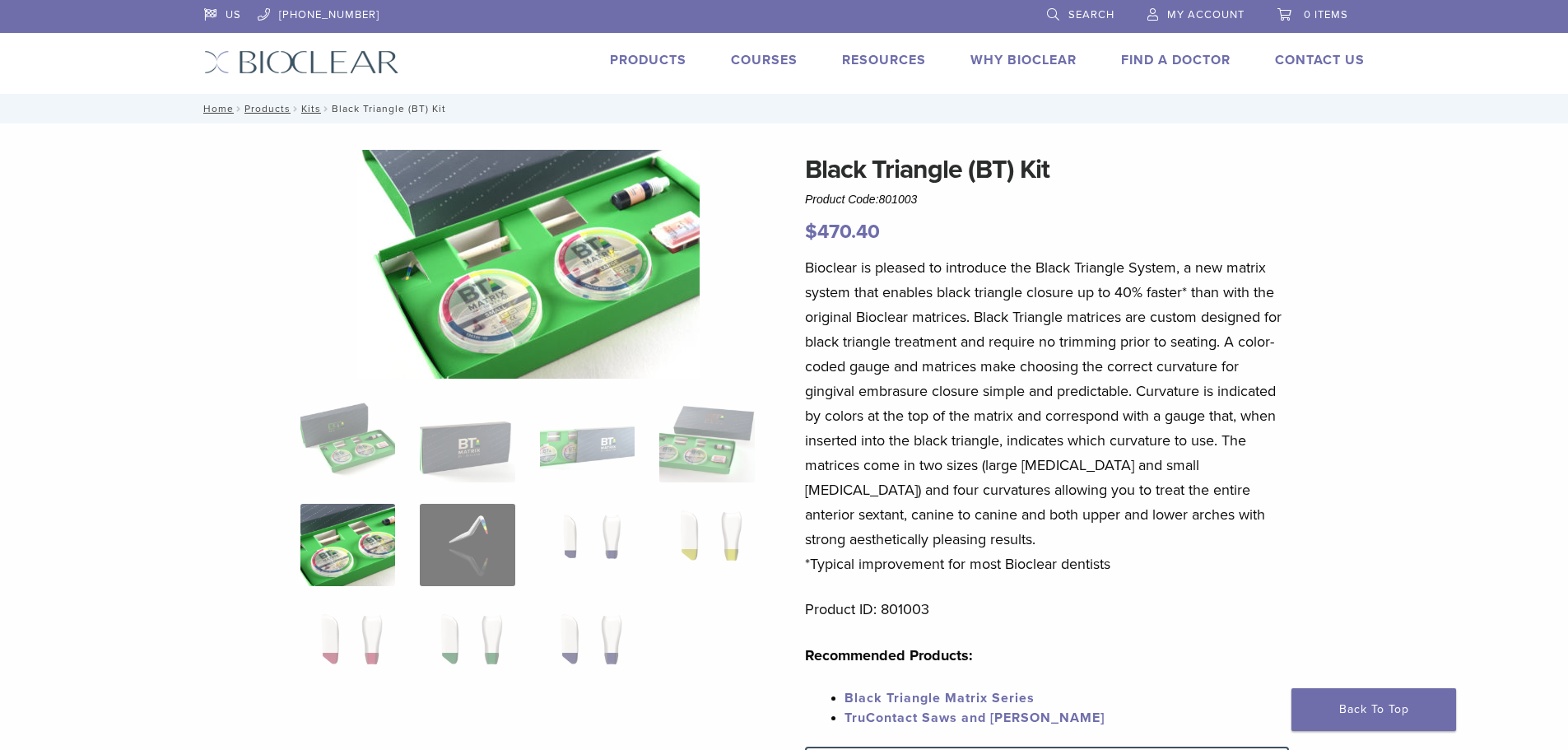
click at [1424, 405] on div "Black Triangle (BT) Kit Product Code: 801003 $ 470.40 Black Triangle (BT) Kit P…" at bounding box center [784, 684] width 1568 height 1122
click at [1427, 268] on div "Black Triangle (BT) Kit Product Code: 801003 $ 470.40 Black Triangle (BT) Kit P…" at bounding box center [784, 684] width 1568 height 1122
